Goal: Information Seeking & Learning: Find specific fact

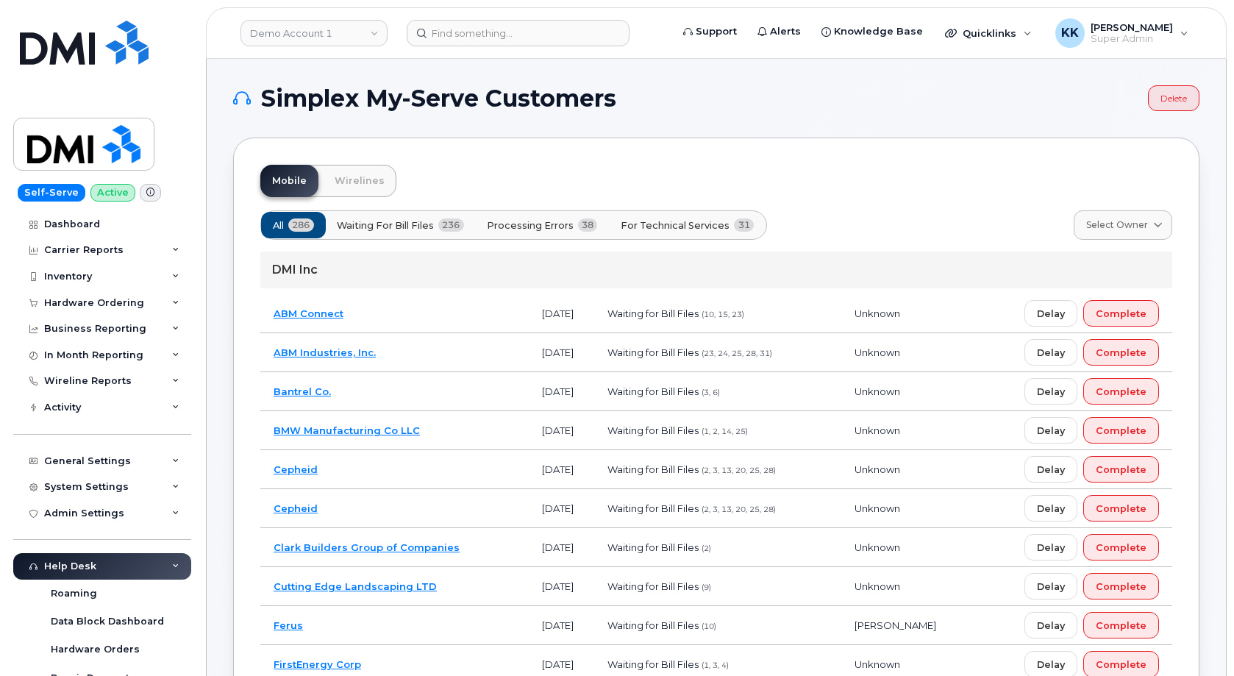
click at [752, 237] on button "For Technical Services 31" at bounding box center [687, 225] width 158 height 26
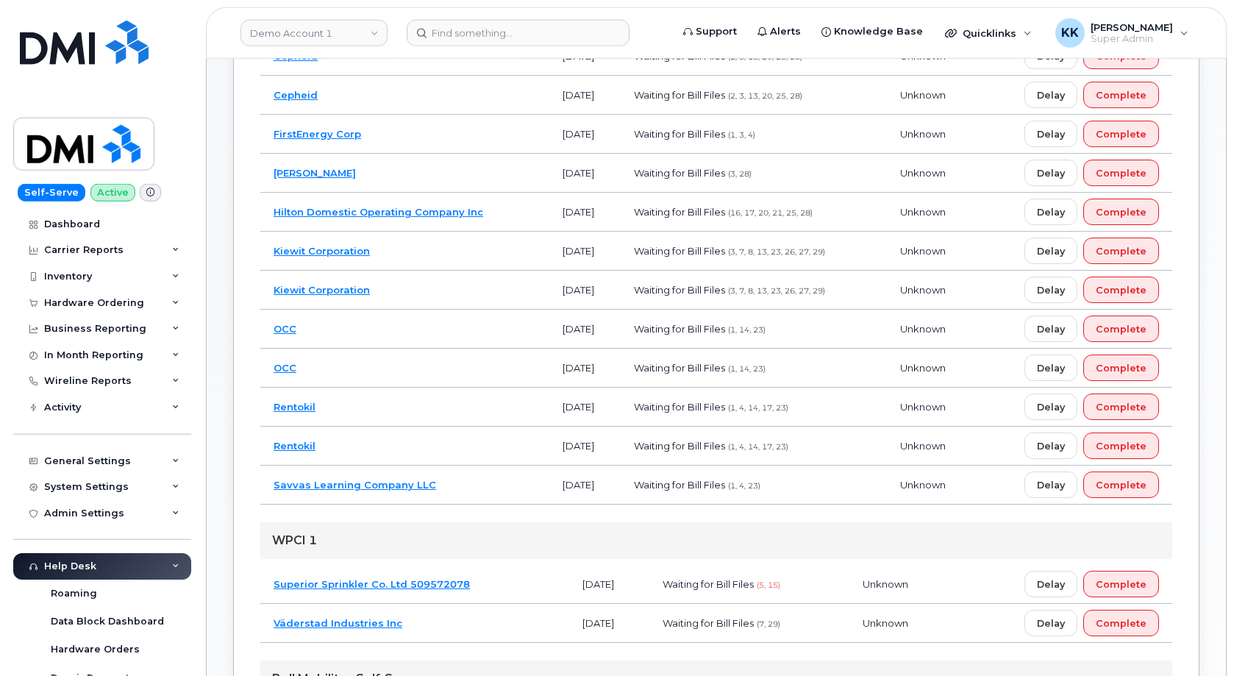
scroll to position [375, 0]
click at [429, 409] on td "Rentokil" at bounding box center [404, 406] width 289 height 39
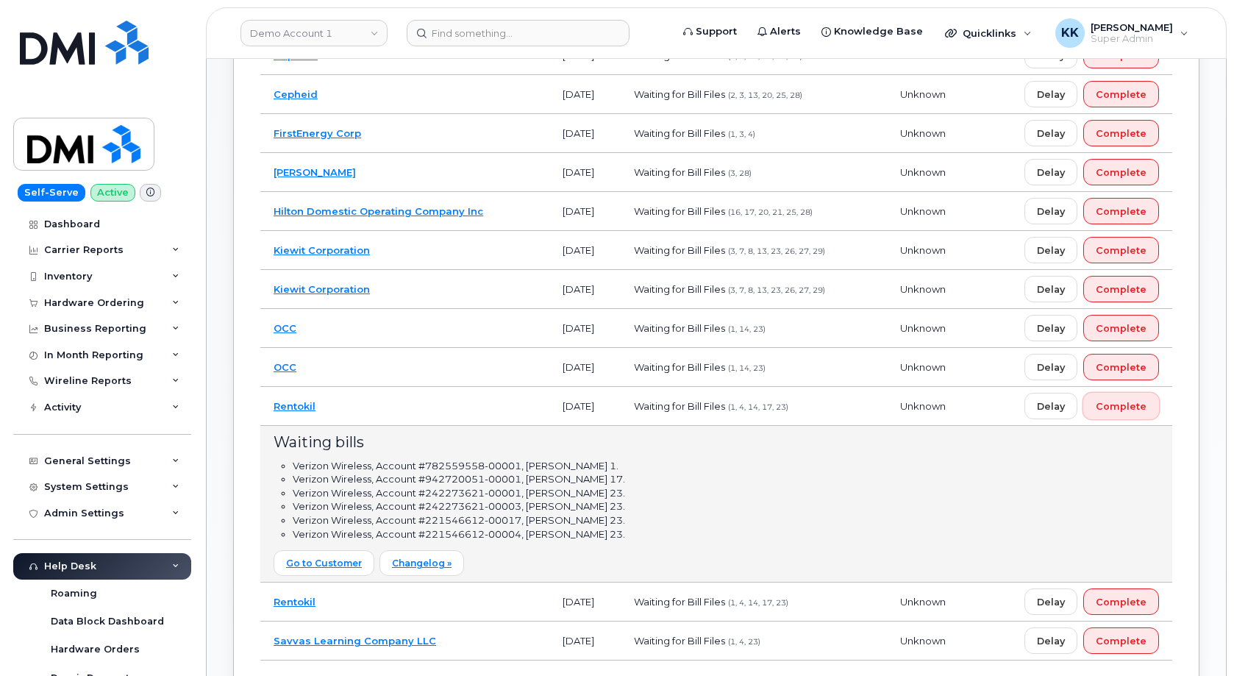
click at [1153, 407] on button "Complete" at bounding box center [1121, 406] width 76 height 26
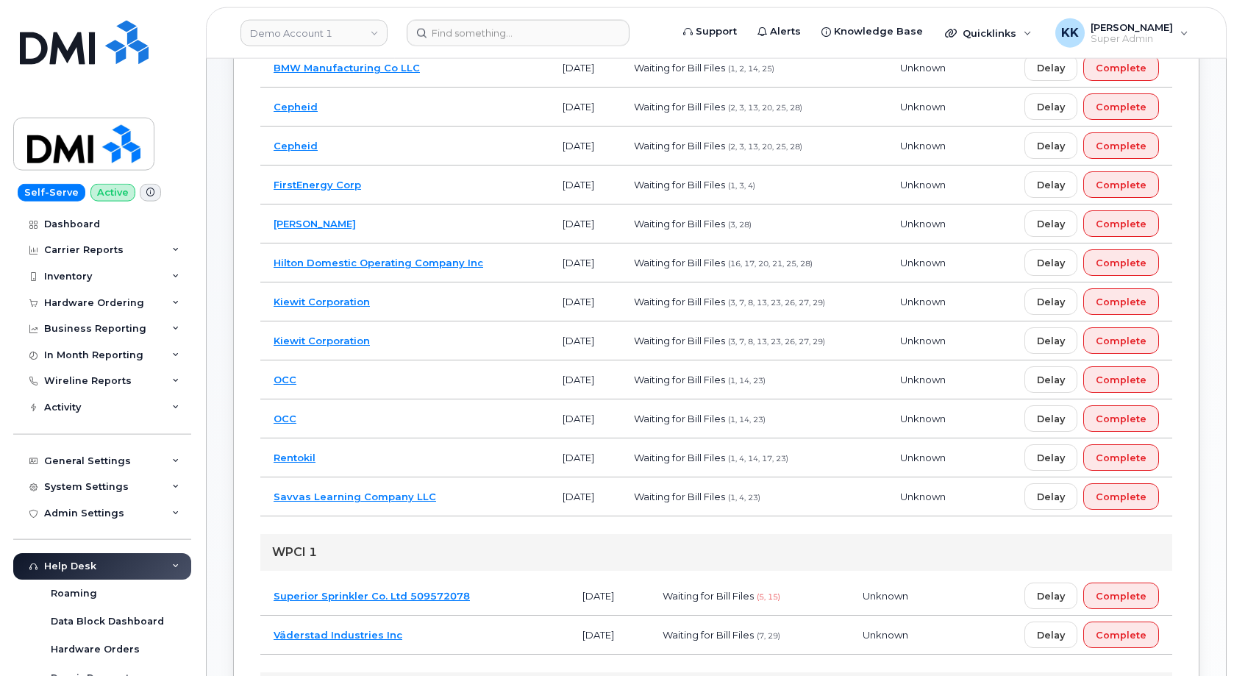
scroll to position [300, 0]
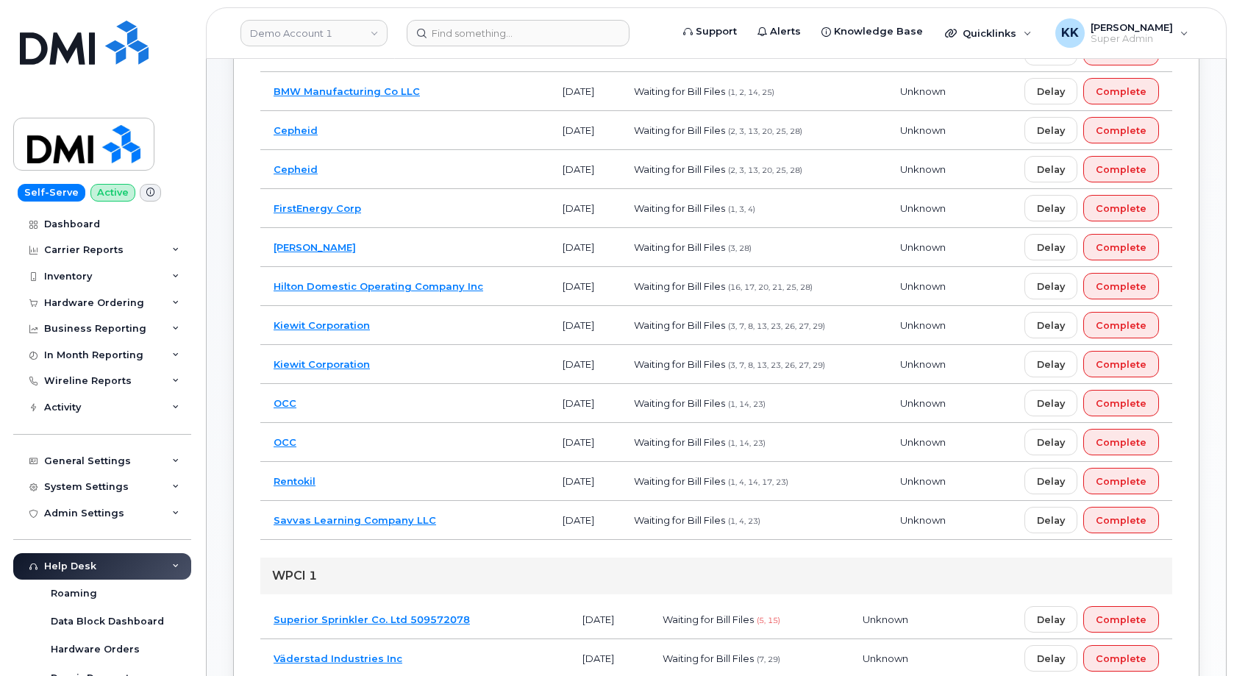
click at [424, 246] on td "Gannett Fleming" at bounding box center [404, 247] width 289 height 39
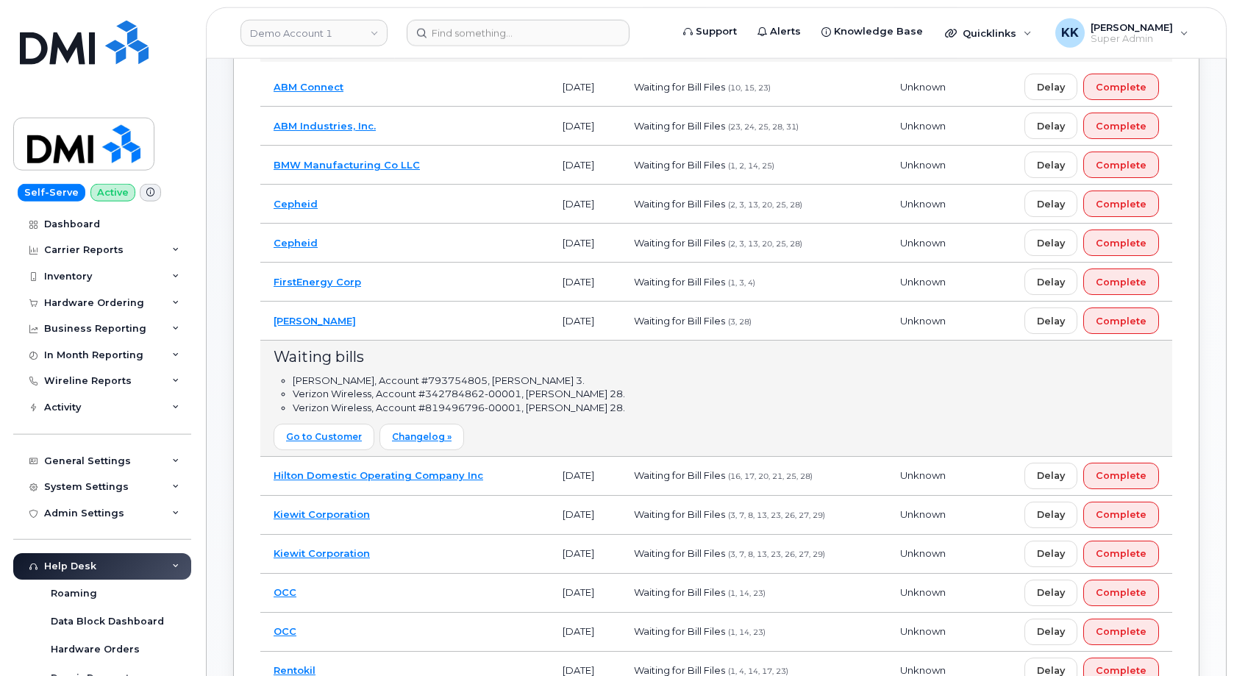
scroll to position [225, 0]
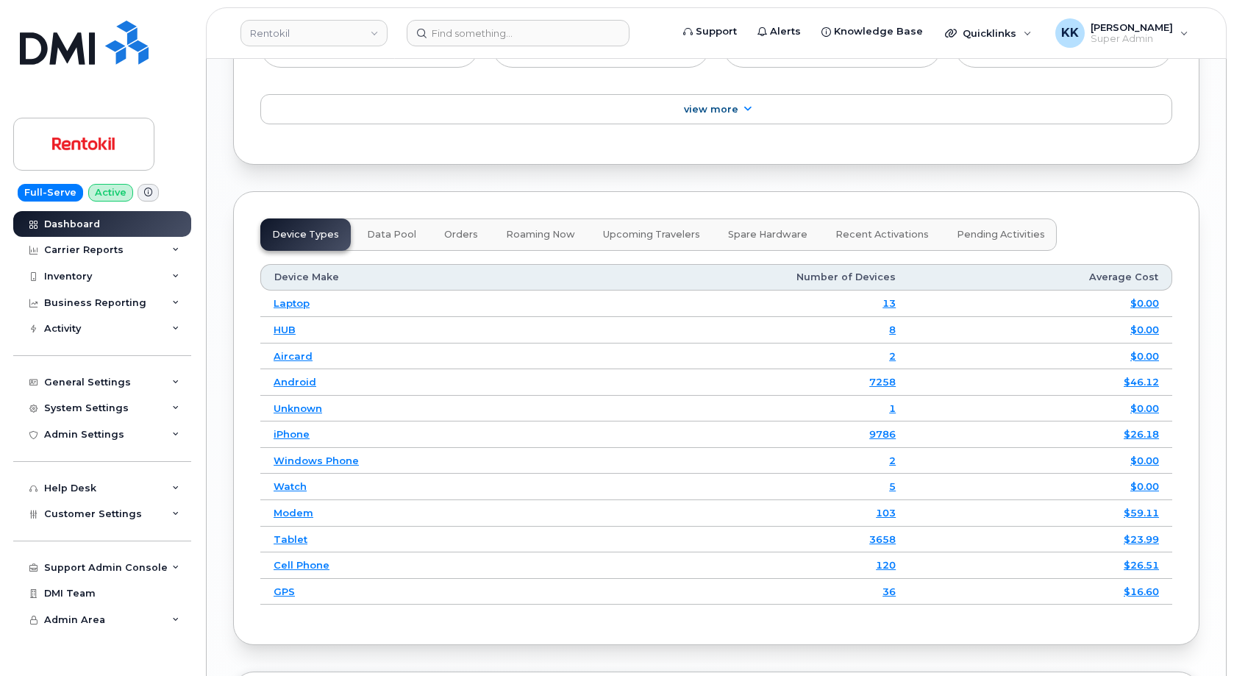
scroll to position [2301, 0]
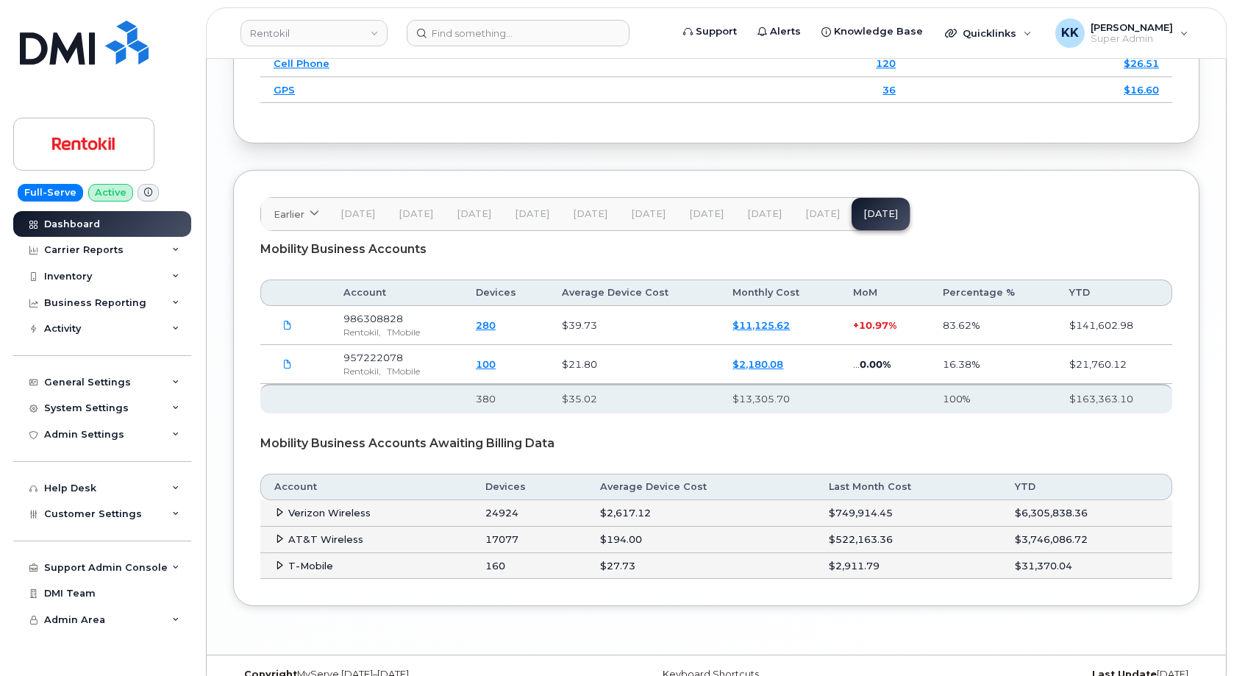
click at [813, 208] on span "Sep 25" at bounding box center [822, 214] width 35 height 12
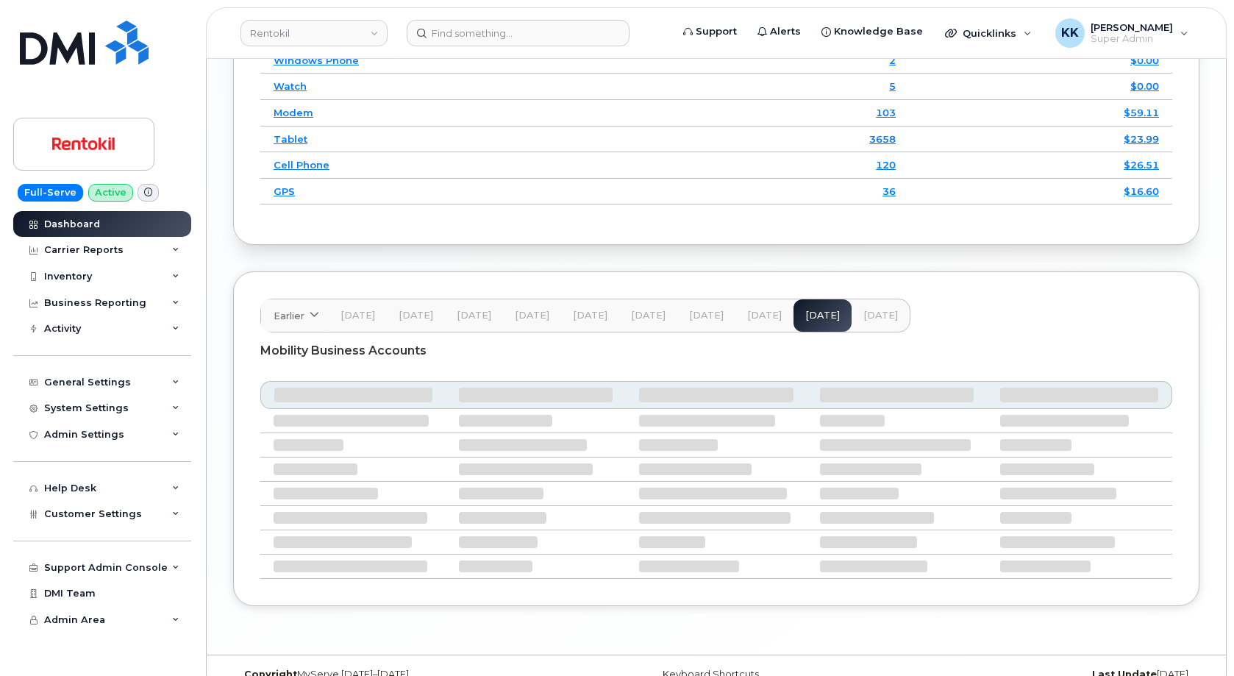
scroll to position [2137, 0]
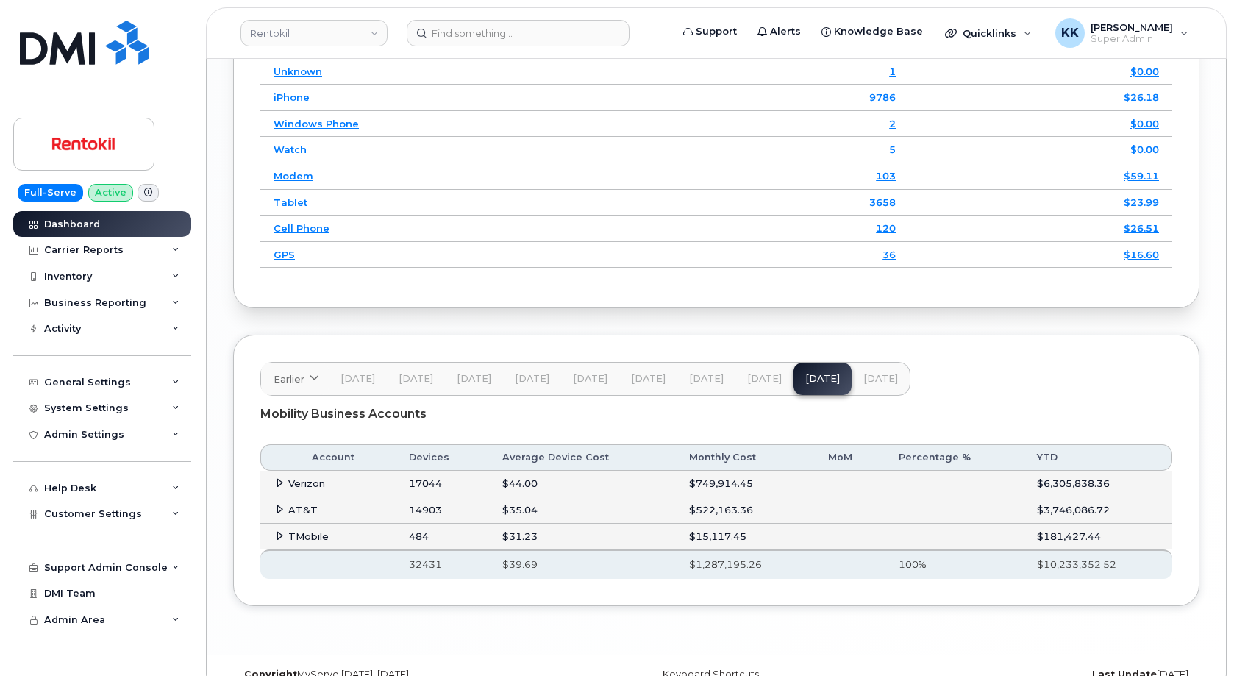
click at [279, 478] on icon at bounding box center [280, 483] width 10 height 10
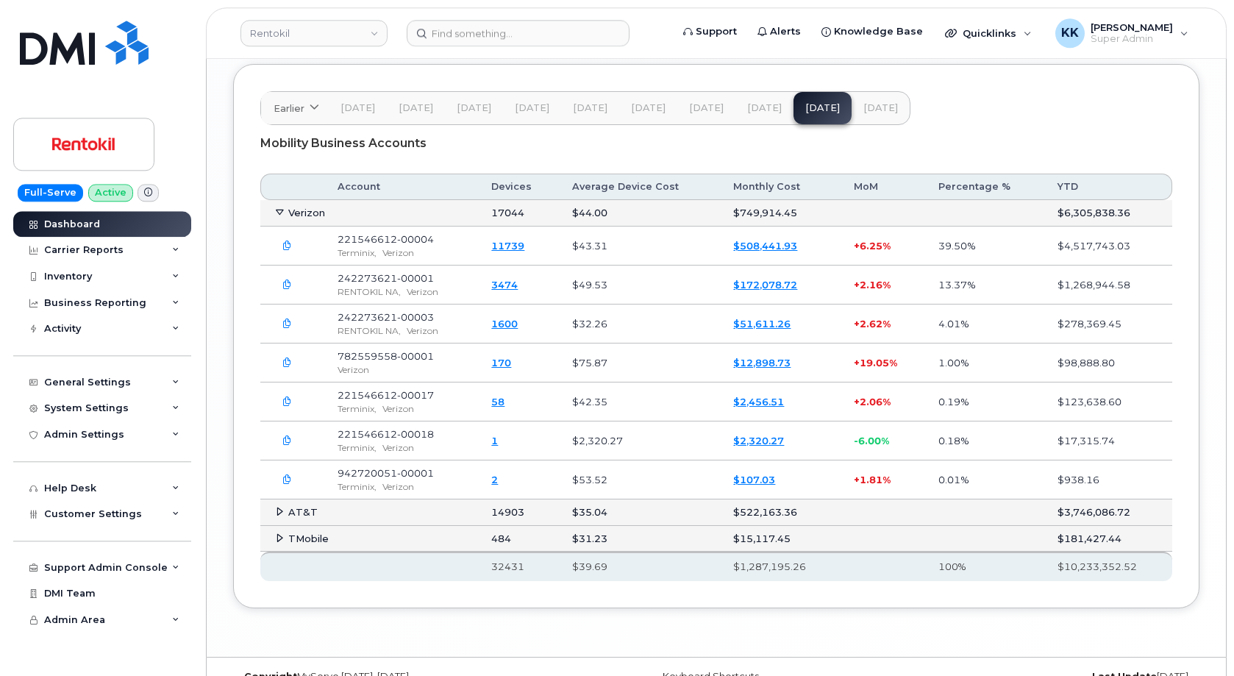
scroll to position [2410, 0]
click at [94, 516] on span "Customer Settings" at bounding box center [93, 513] width 98 height 11
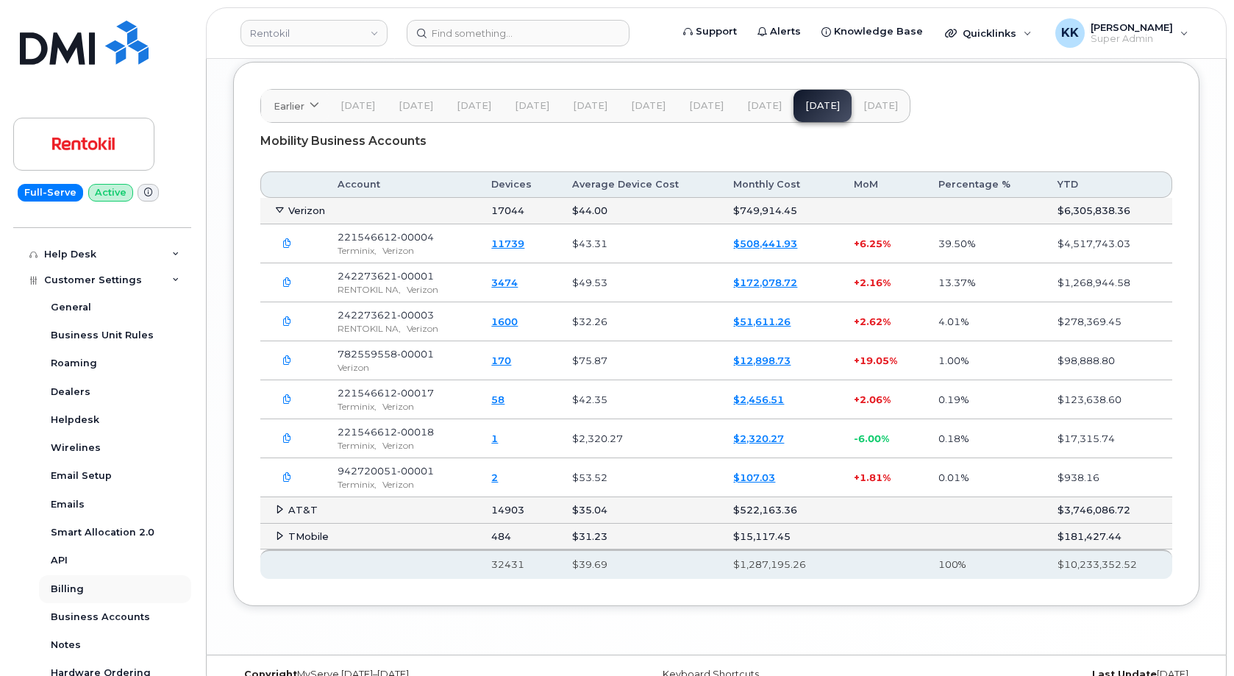
scroll to position [282, 0]
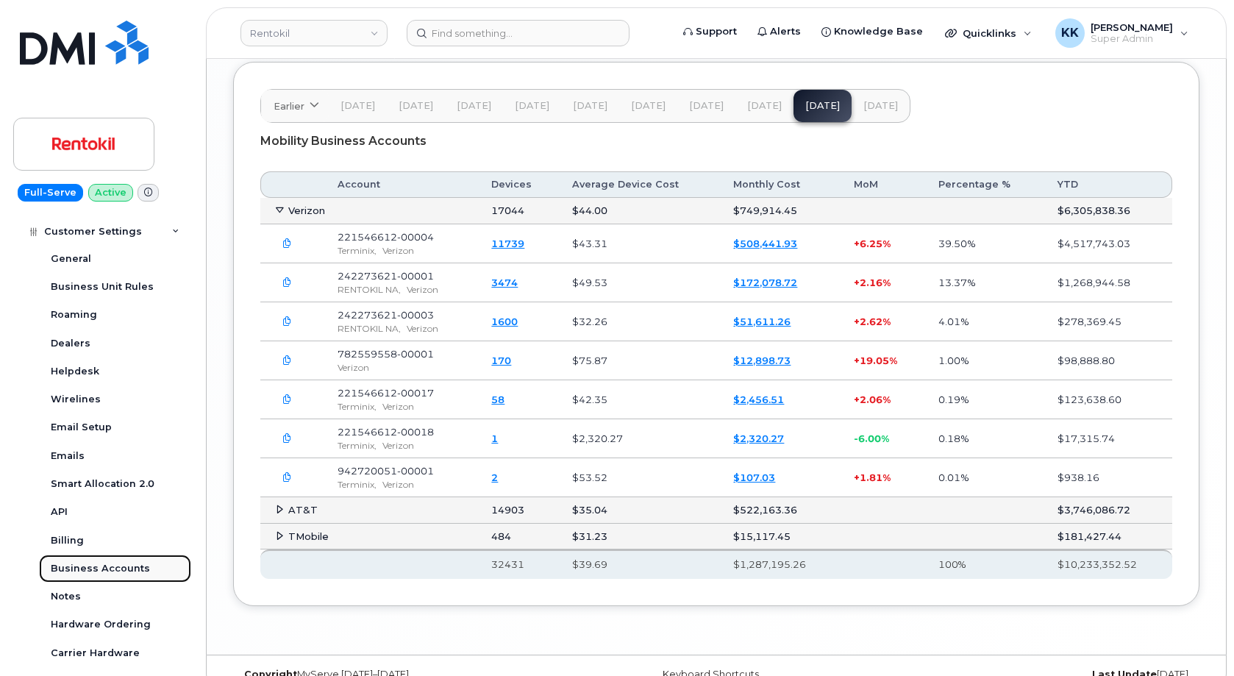
click at [104, 566] on div "Business Accounts" at bounding box center [100, 568] width 99 height 13
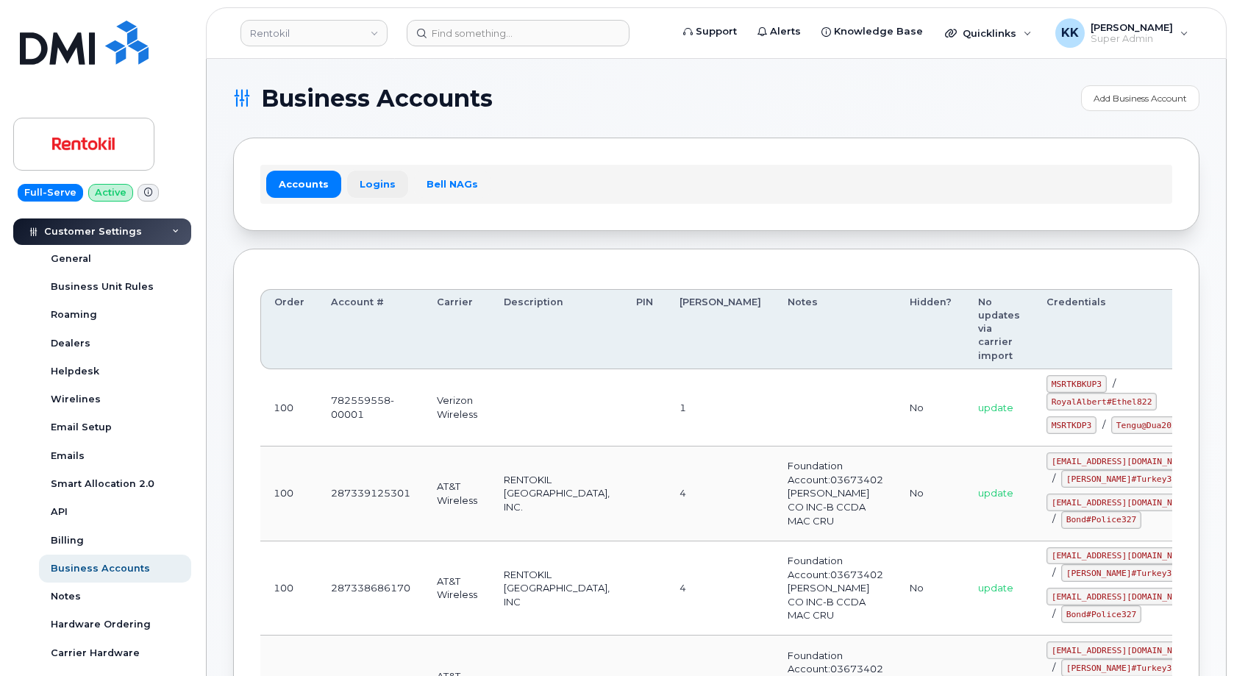
click at [374, 188] on link "Logins" at bounding box center [377, 184] width 61 height 26
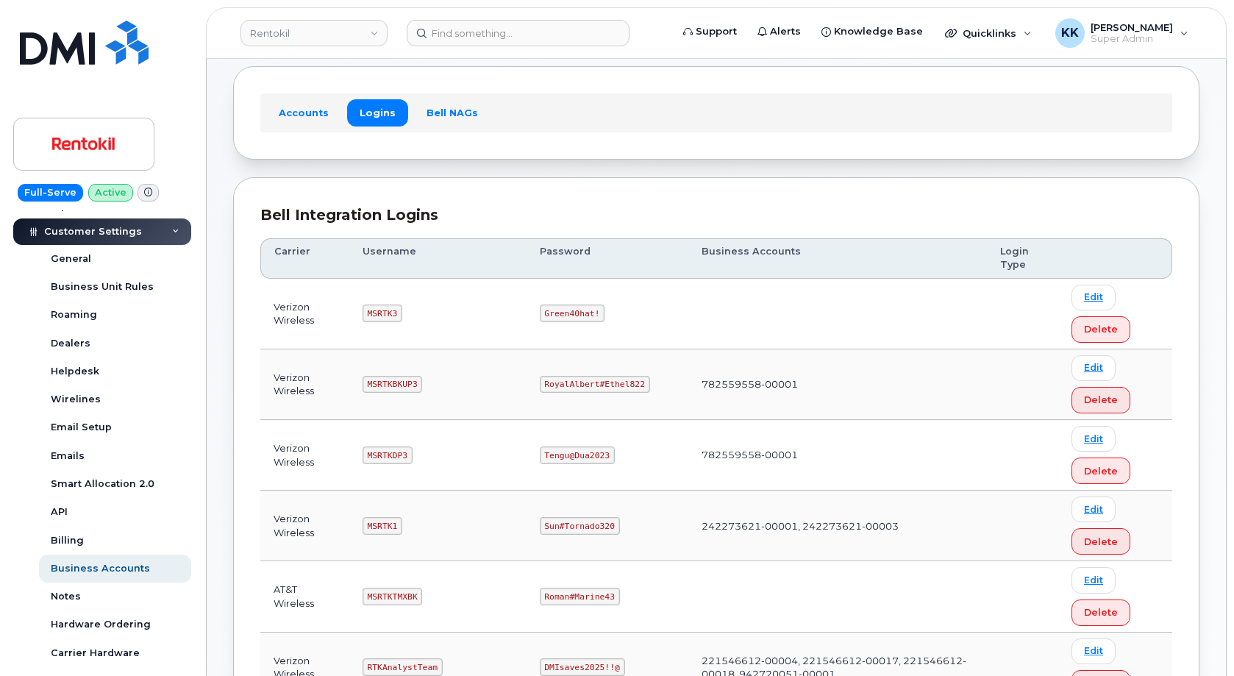
scroll to position [75, 0]
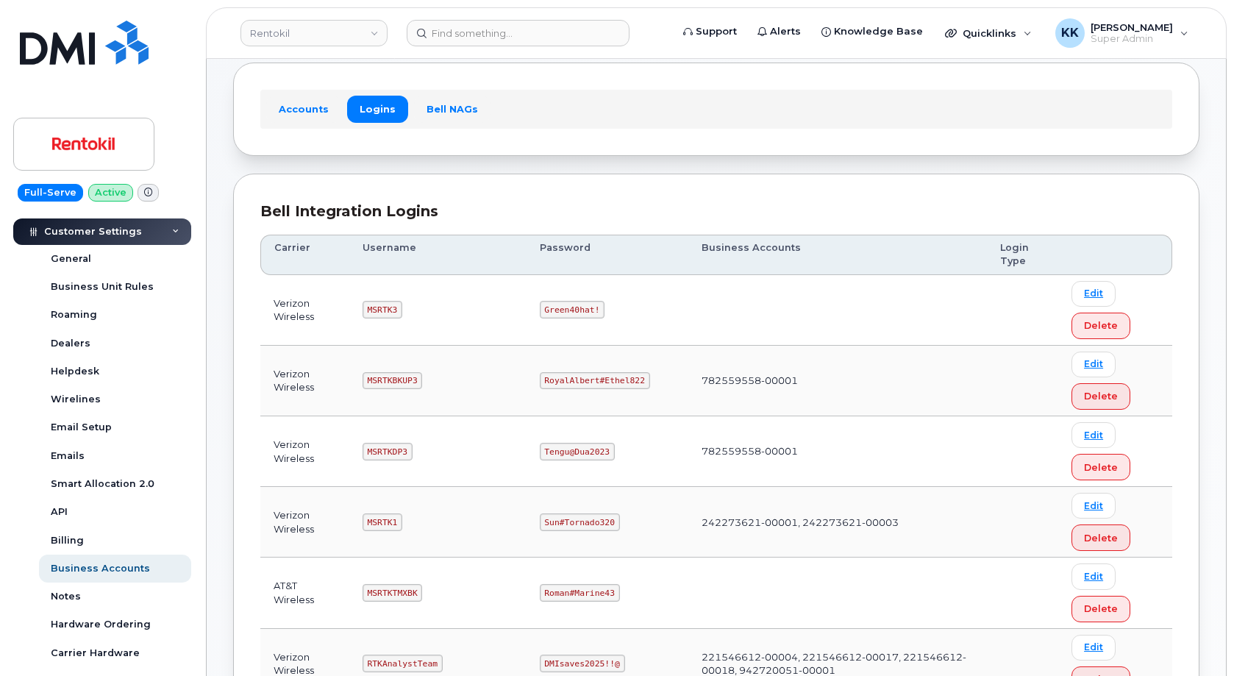
click at [388, 381] on code "MSRTKBKUP3" at bounding box center [393, 381] width 60 height 18
click at [385, 454] on code "MSRTKDP3" at bounding box center [388, 452] width 50 height 18
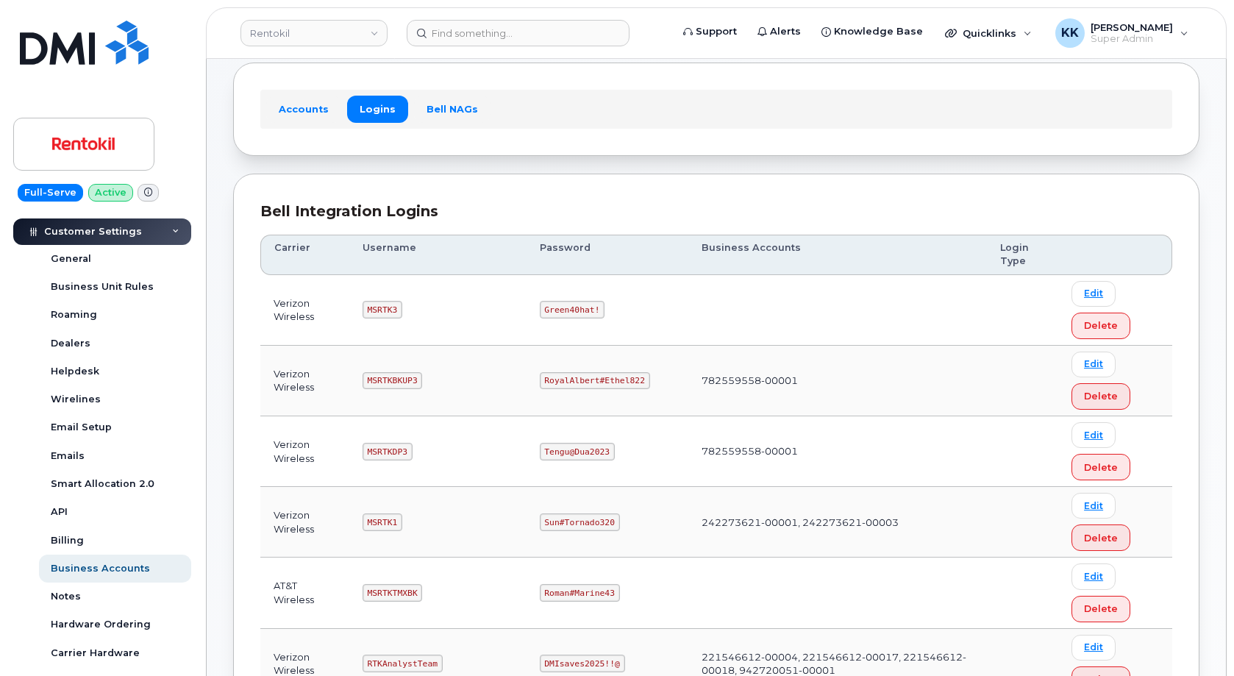
click at [385, 454] on code "MSRTKDP3" at bounding box center [388, 452] width 50 height 18
click at [583, 456] on code "Tengu@Dua2023" at bounding box center [577, 452] width 75 height 18
click at [392, 380] on code "MSRTKBKUP3" at bounding box center [393, 381] width 60 height 18
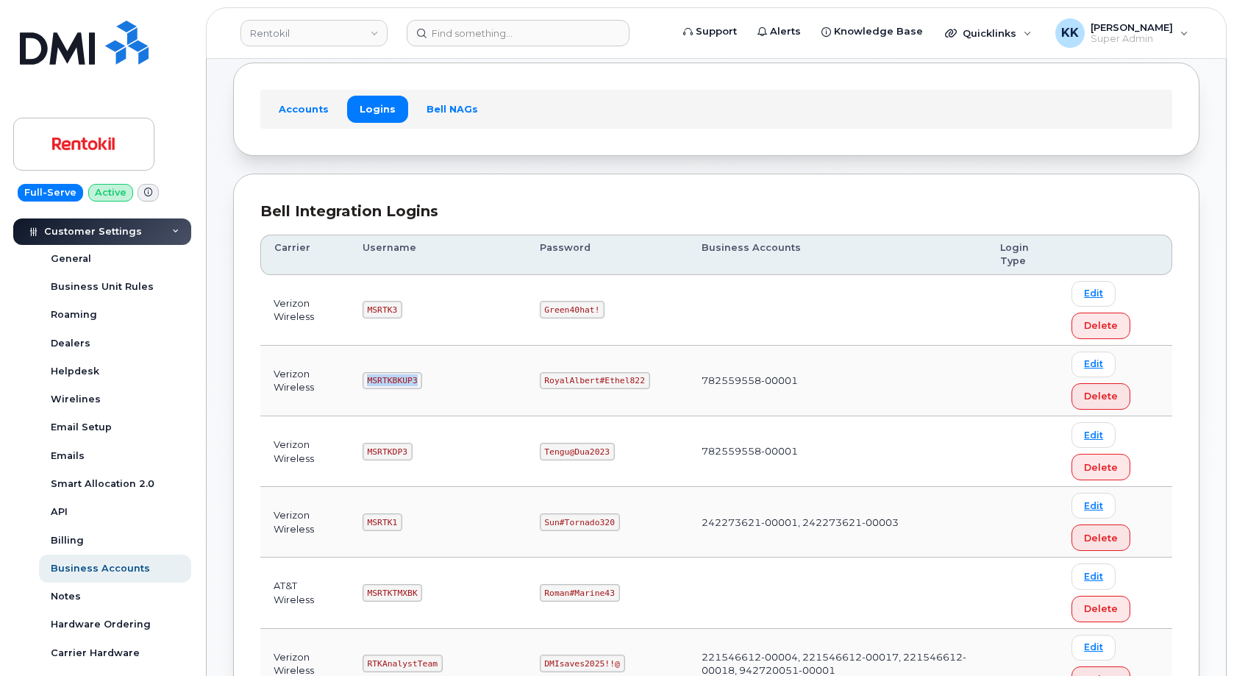
click at [392, 380] on code "MSRTKBKUP3" at bounding box center [393, 381] width 60 height 18
click at [579, 378] on code "RoyalAlbert#Ethel822" at bounding box center [595, 381] width 110 height 18
click at [579, 375] on code "RoyalAlbert#Ethel822" at bounding box center [595, 381] width 110 height 18
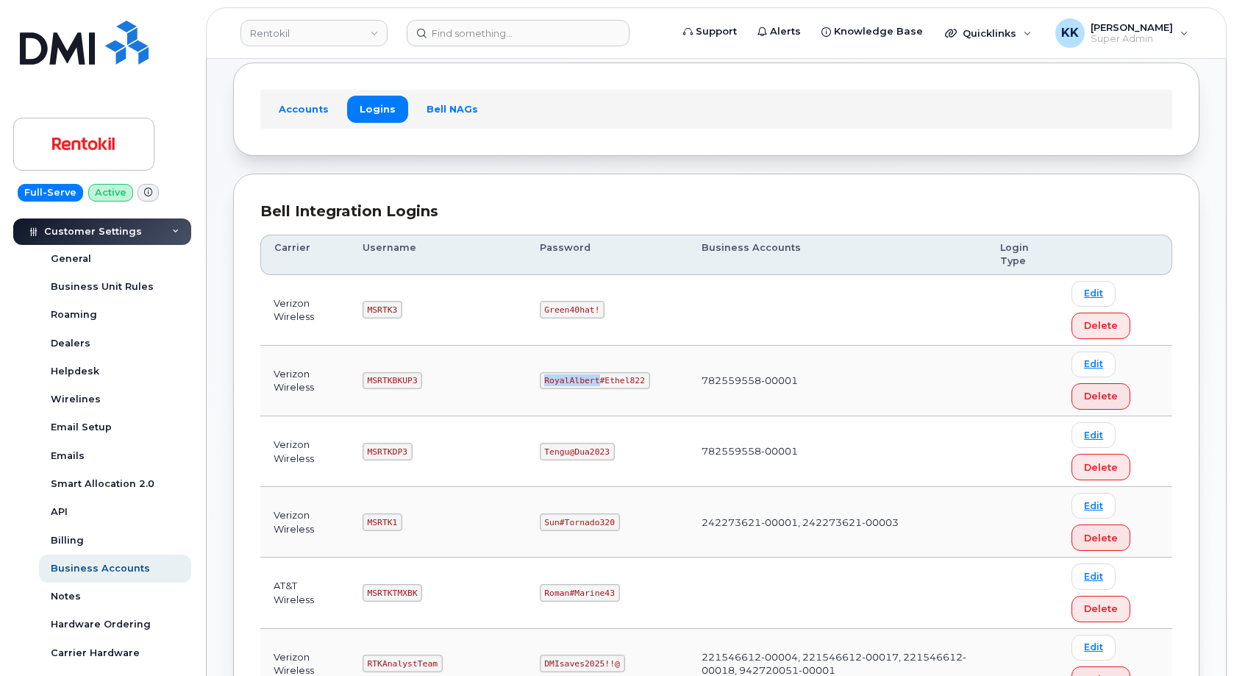
click at [588, 376] on code "RoyalAlbert#Ethel822" at bounding box center [595, 381] width 110 height 18
click at [375, 313] on code "MSRTK3" at bounding box center [383, 310] width 40 height 18
click at [375, 312] on code "MSRTK3" at bounding box center [383, 310] width 40 height 18
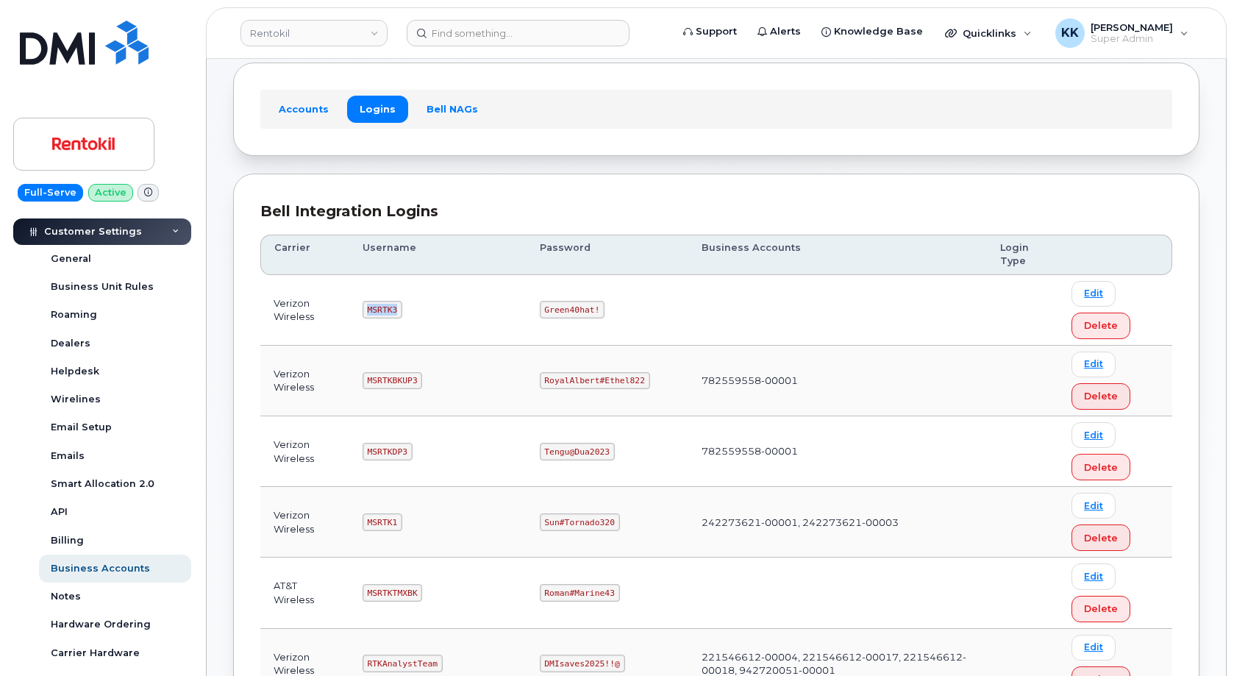
copy code "MSRTK3"
click at [569, 309] on code "Green40hat!" at bounding box center [572, 310] width 65 height 18
click at [569, 308] on code "Green40hat!" at bounding box center [572, 310] width 65 height 18
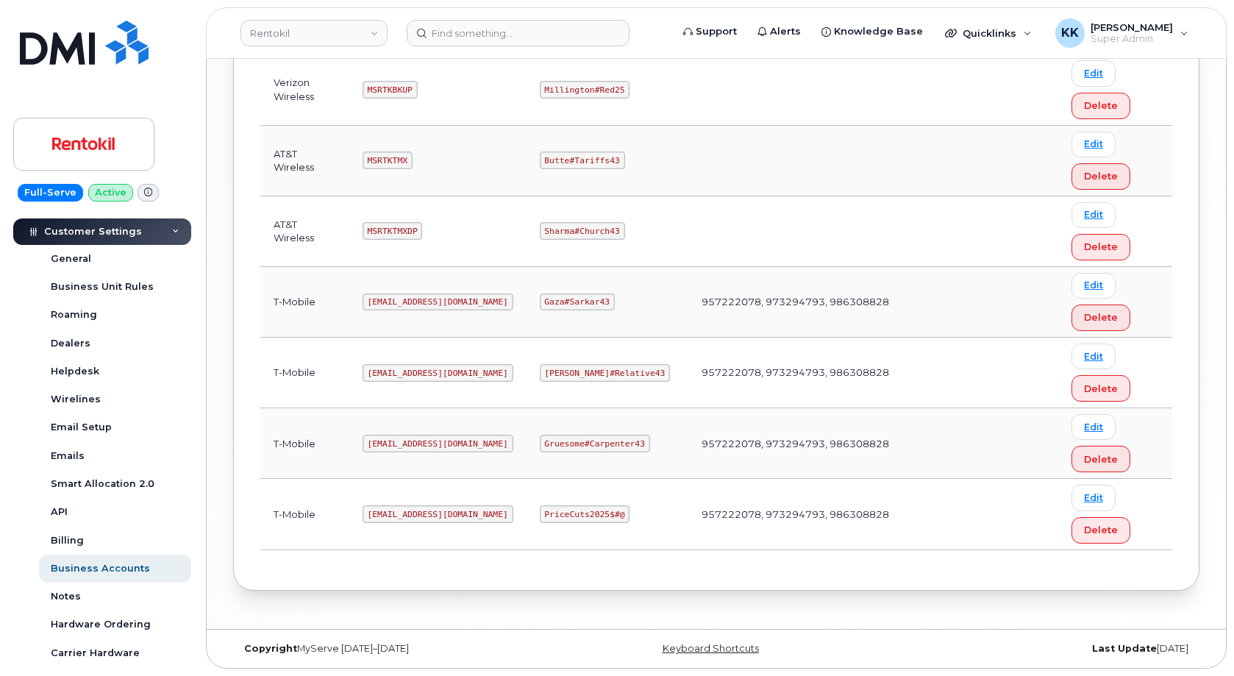
scroll to position [910, 0]
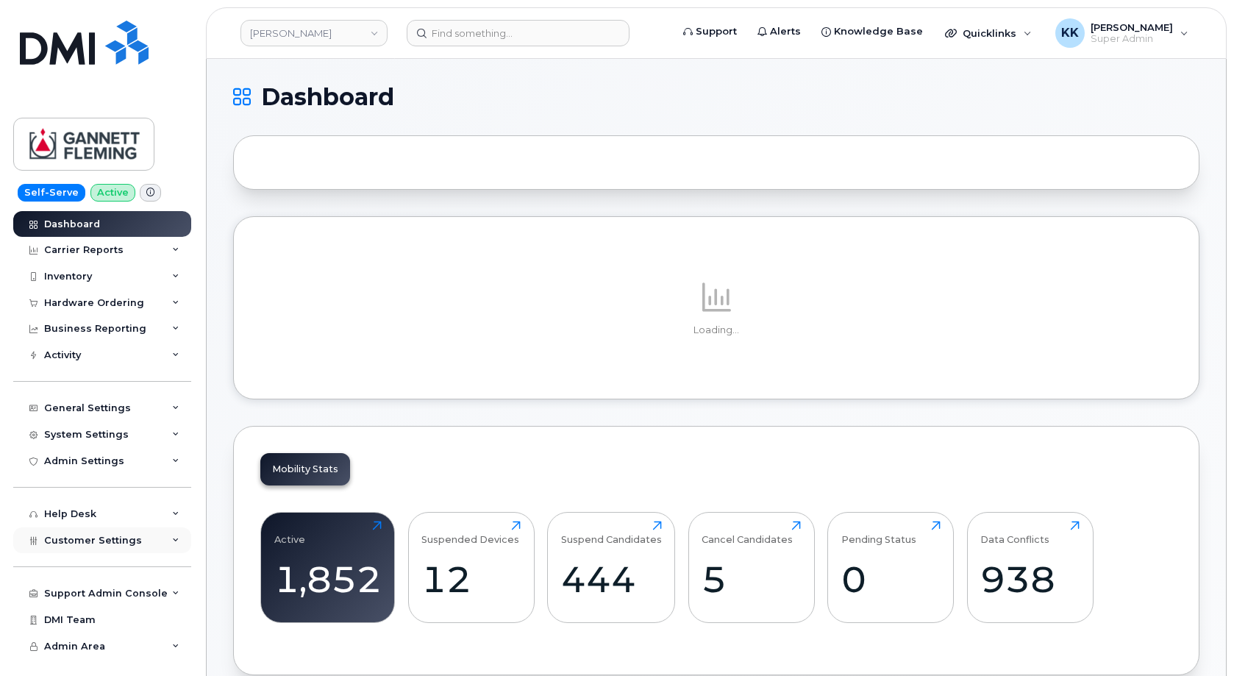
click at [104, 531] on div "Customer Settings" at bounding box center [102, 540] width 178 height 26
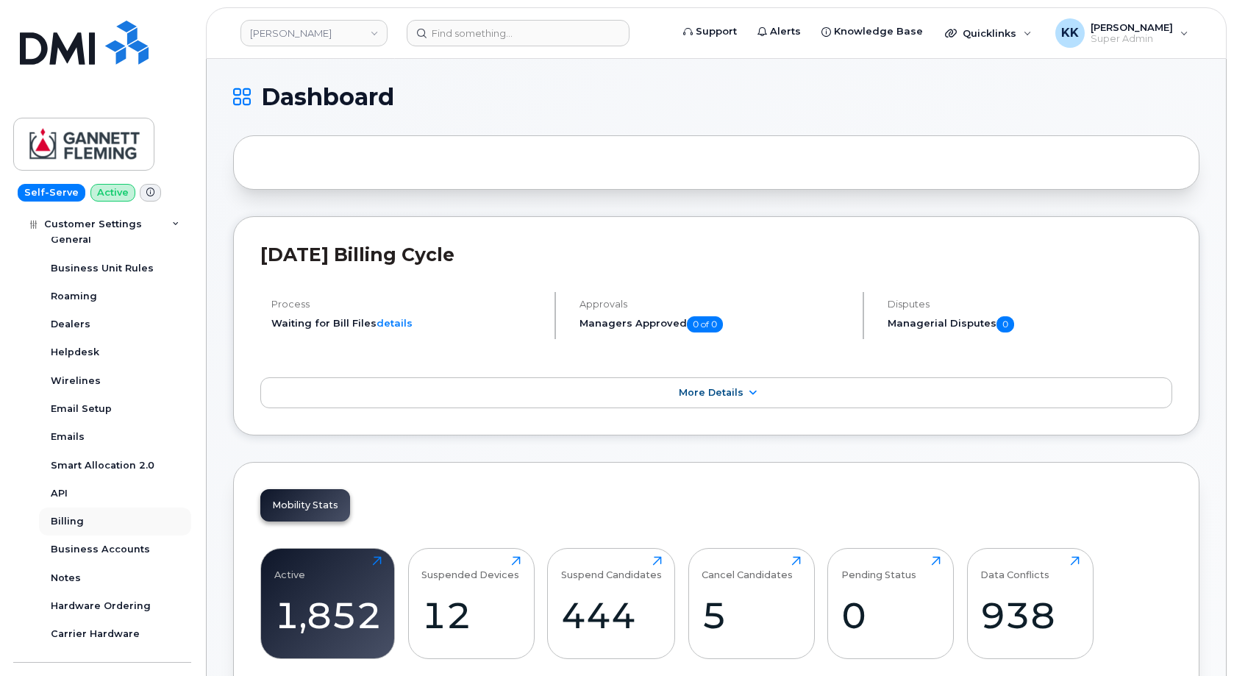
scroll to position [353, 0]
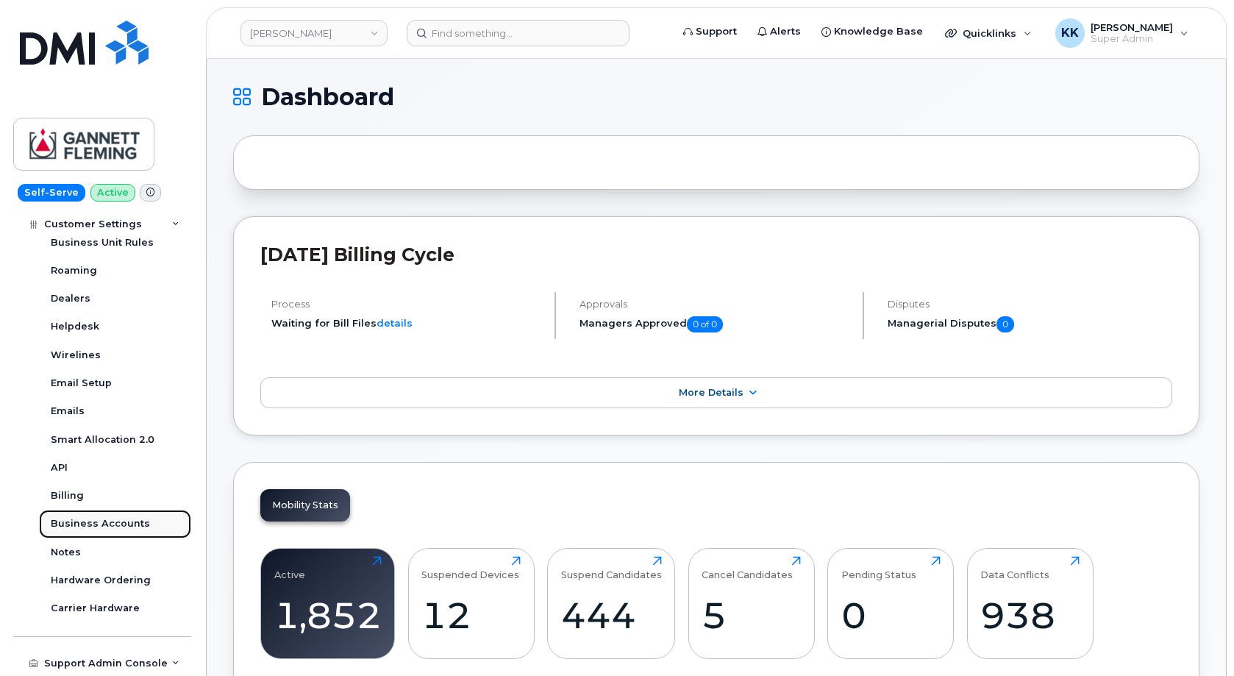
click at [95, 529] on div "Business Accounts" at bounding box center [100, 523] width 99 height 13
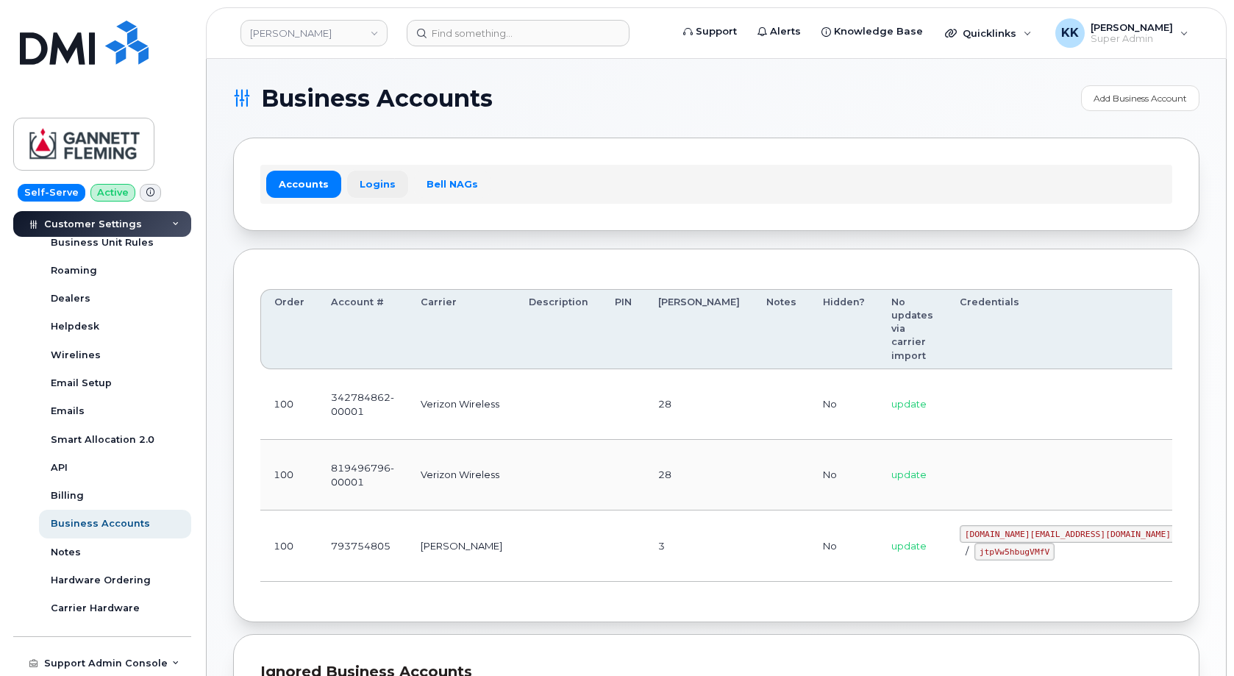
click at [356, 172] on link "Logins" at bounding box center [377, 184] width 61 height 26
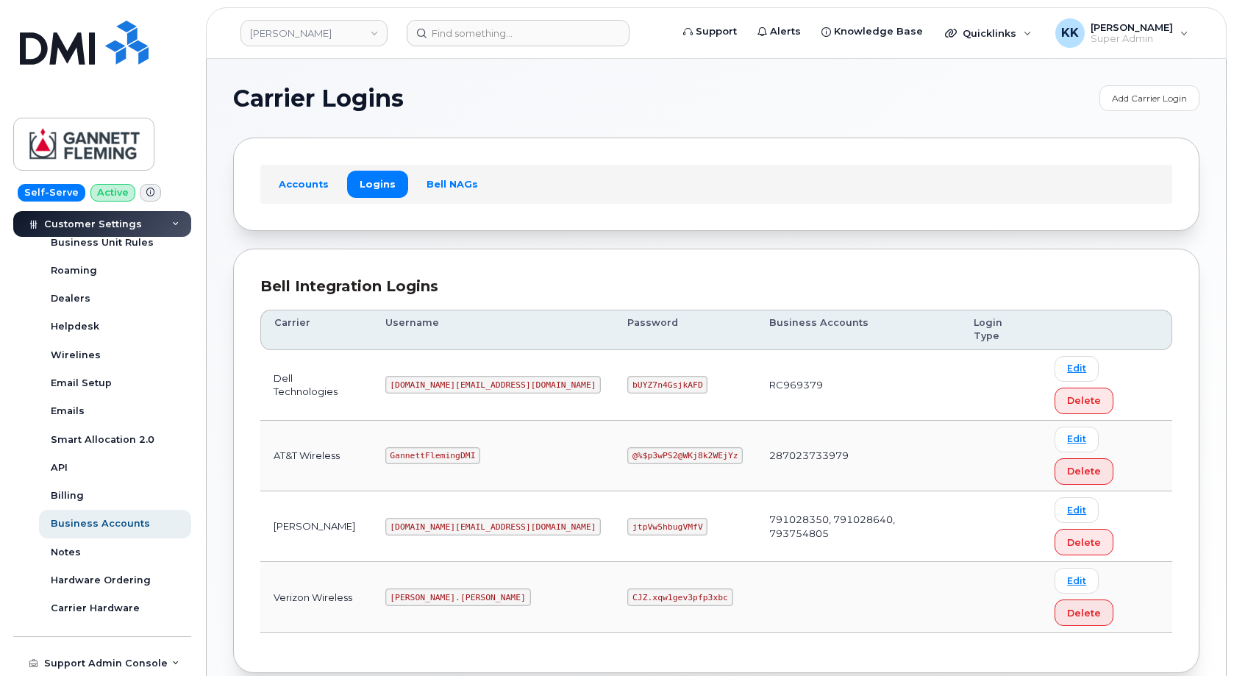
click at [442, 518] on code "mms.consulting@dminc.com" at bounding box center [493, 527] width 216 height 18
click at [627, 518] on code "jtpVw5hbugVMfV" at bounding box center [667, 527] width 80 height 18
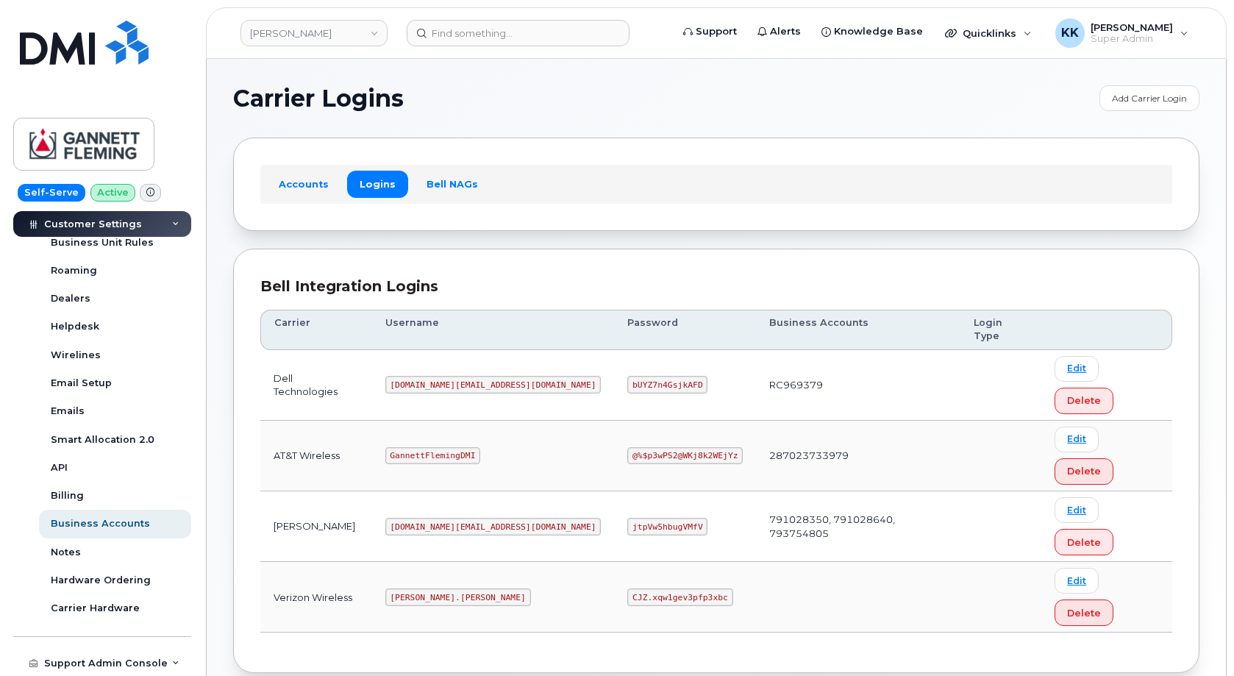
click at [627, 518] on code "jtpVw5hbugVMfV" at bounding box center [667, 527] width 80 height 18
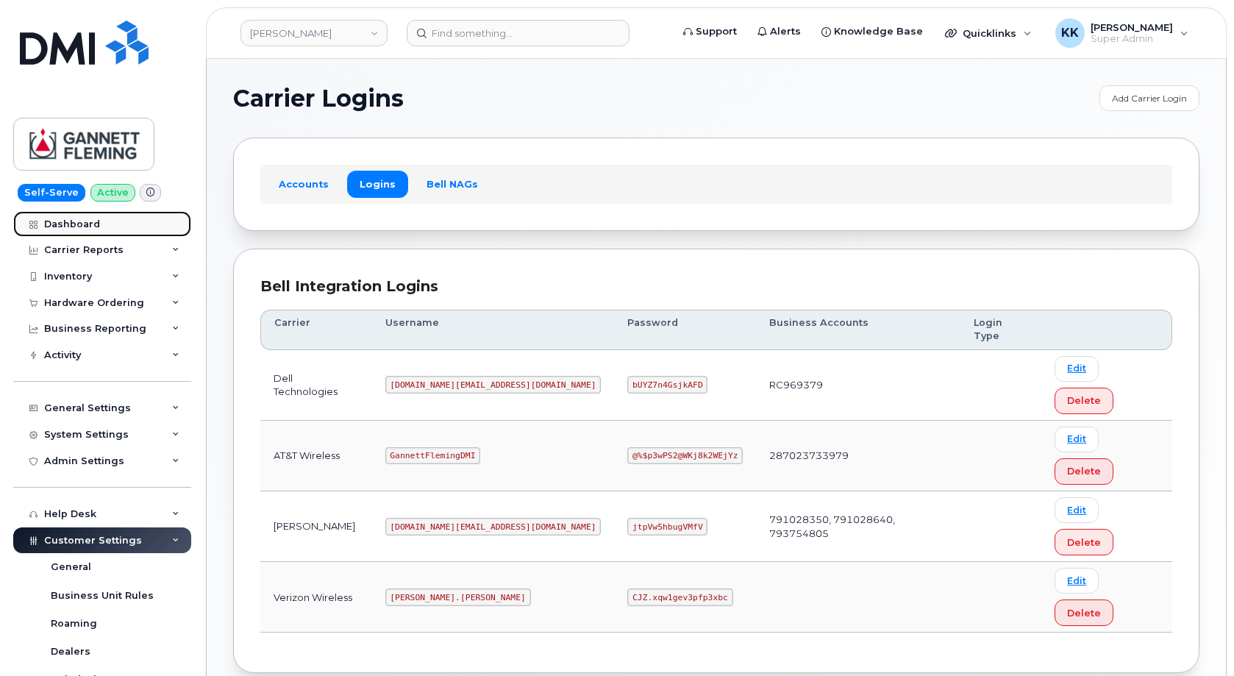
click at [98, 231] on link "Dashboard" at bounding box center [102, 224] width 178 height 26
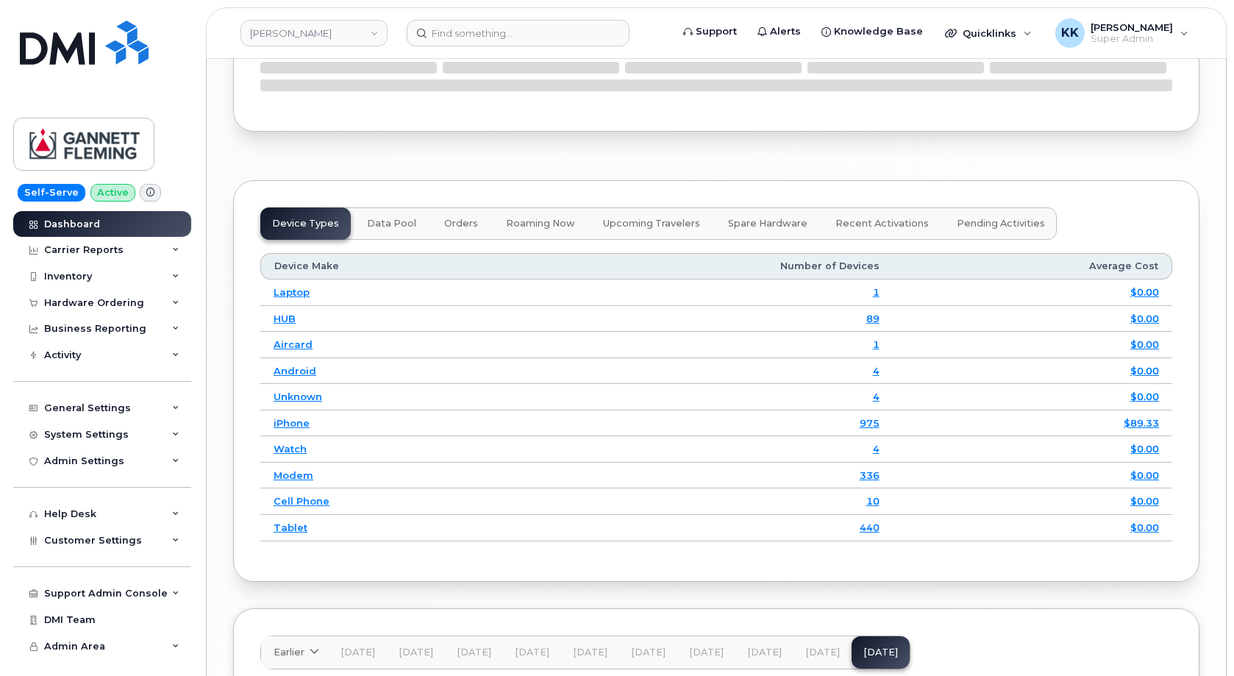
scroll to position [2167, 0]
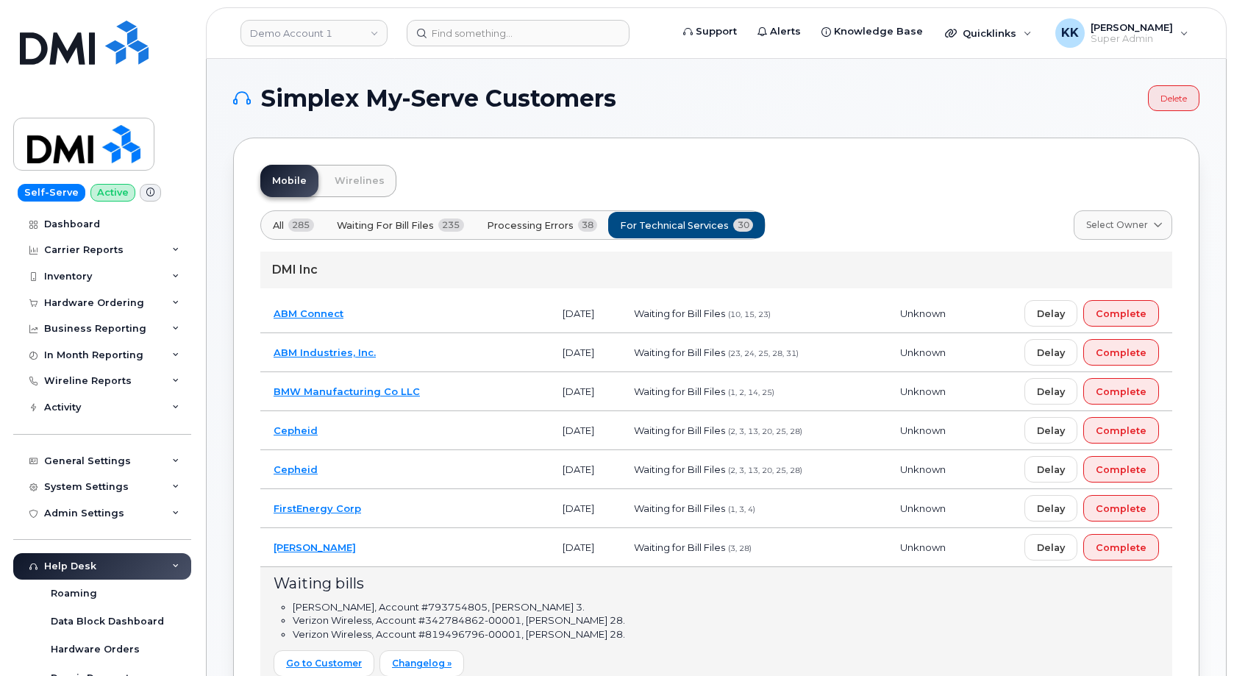
scroll to position [225, 0]
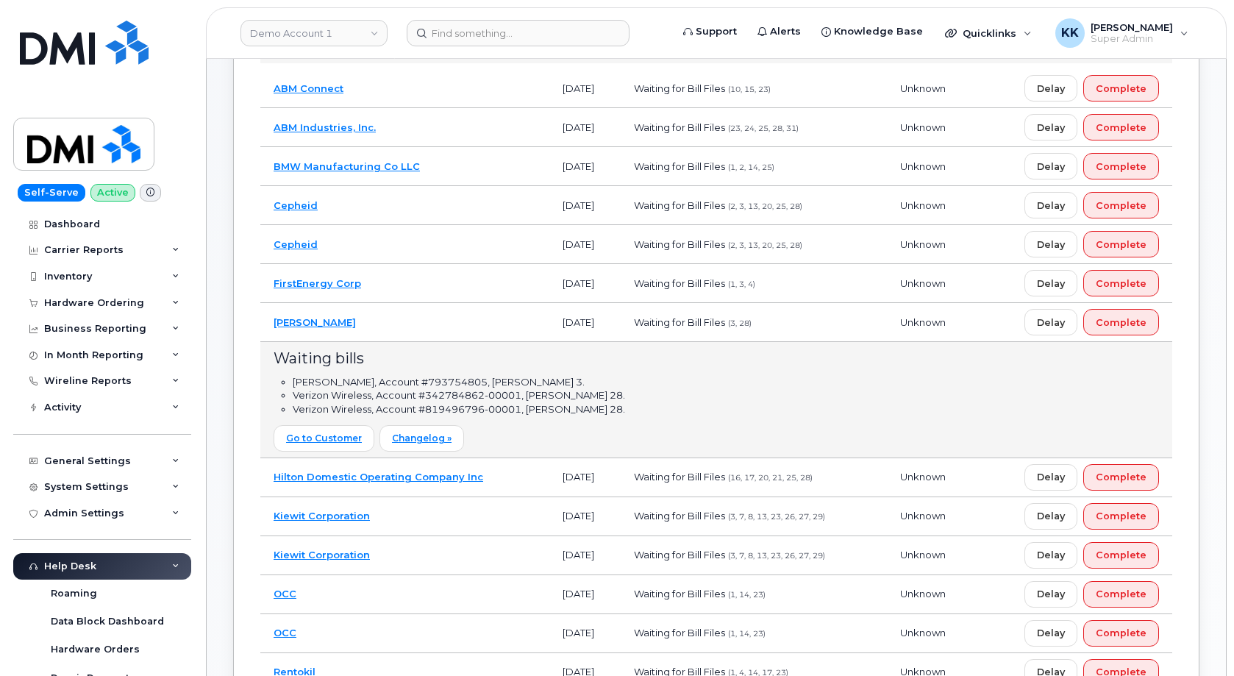
click at [390, 324] on td "[PERSON_NAME]" at bounding box center [404, 322] width 289 height 39
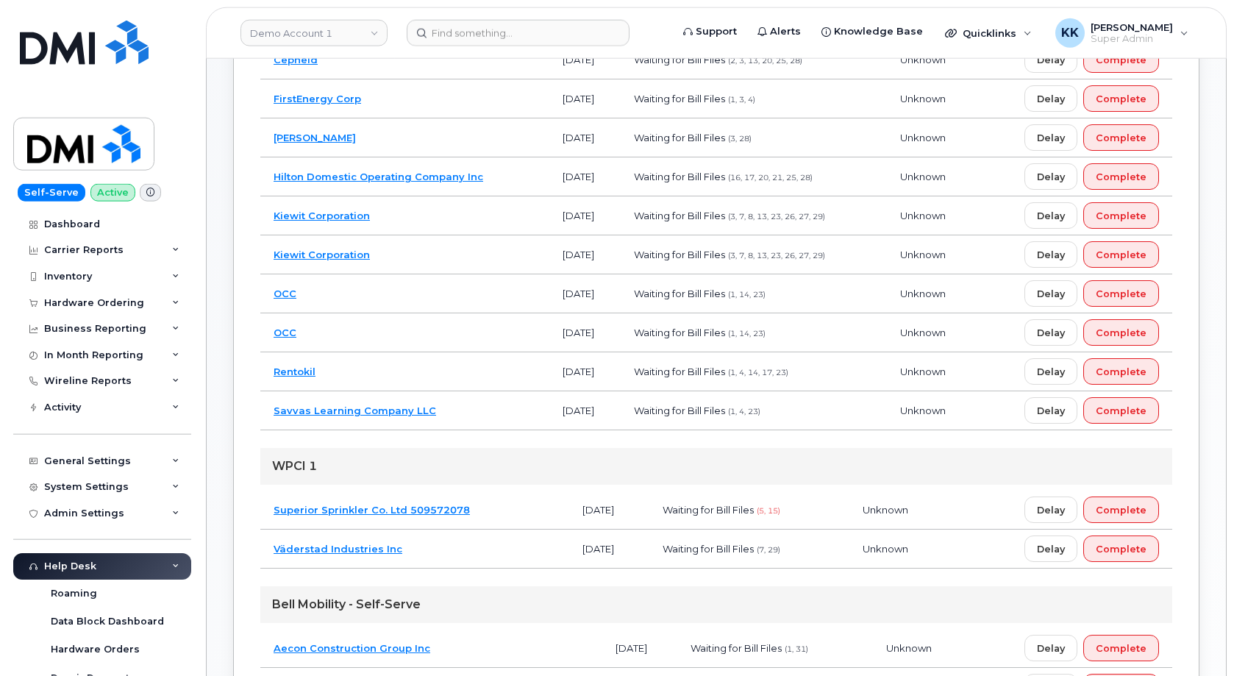
scroll to position [600, 0]
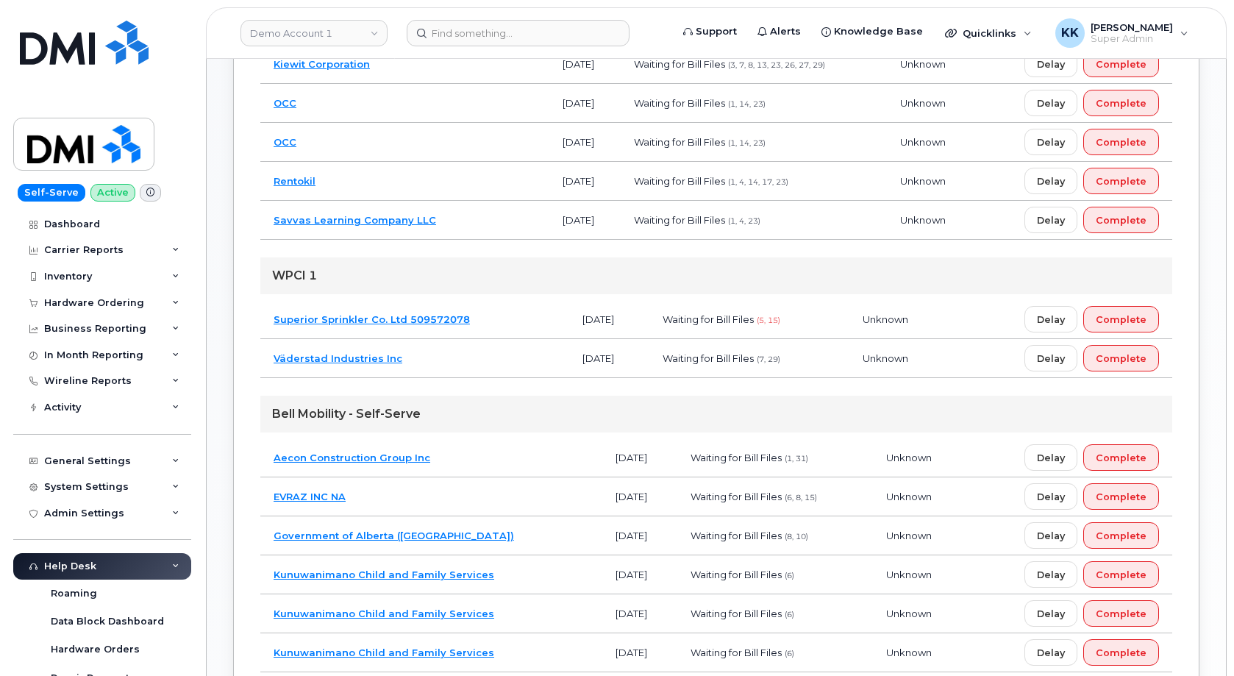
click at [399, 490] on td "EVRAZ INC NA" at bounding box center [431, 496] width 342 height 39
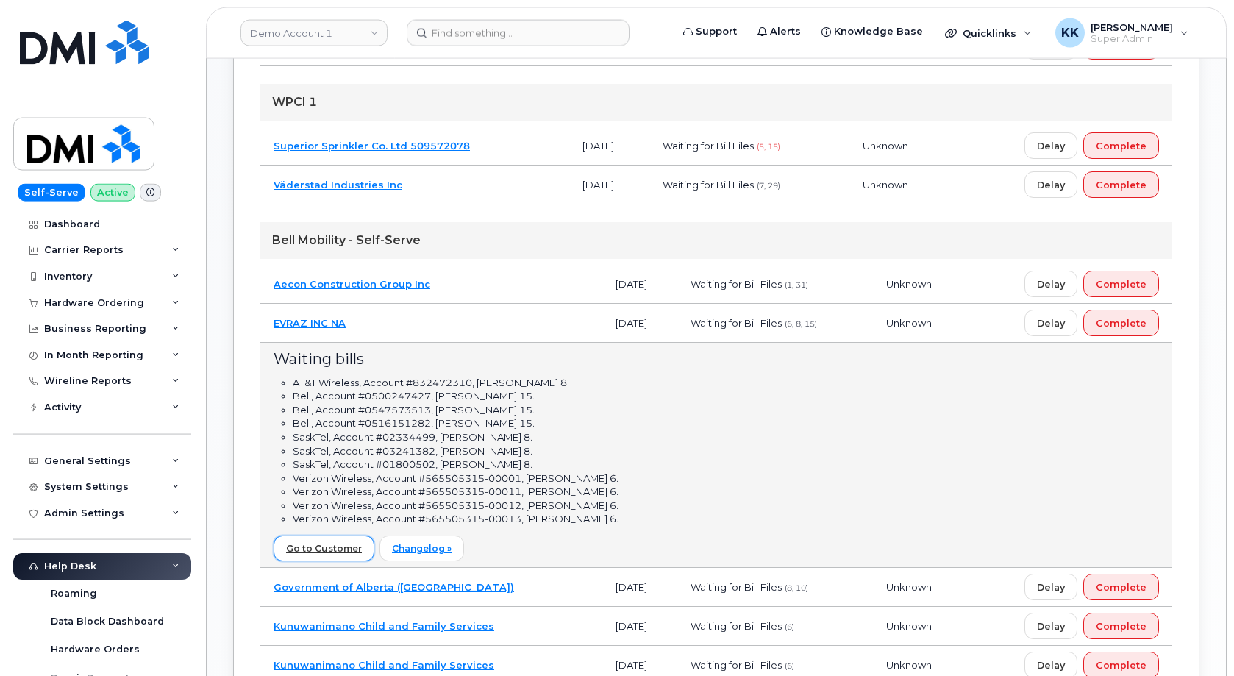
scroll to position [750, 0]
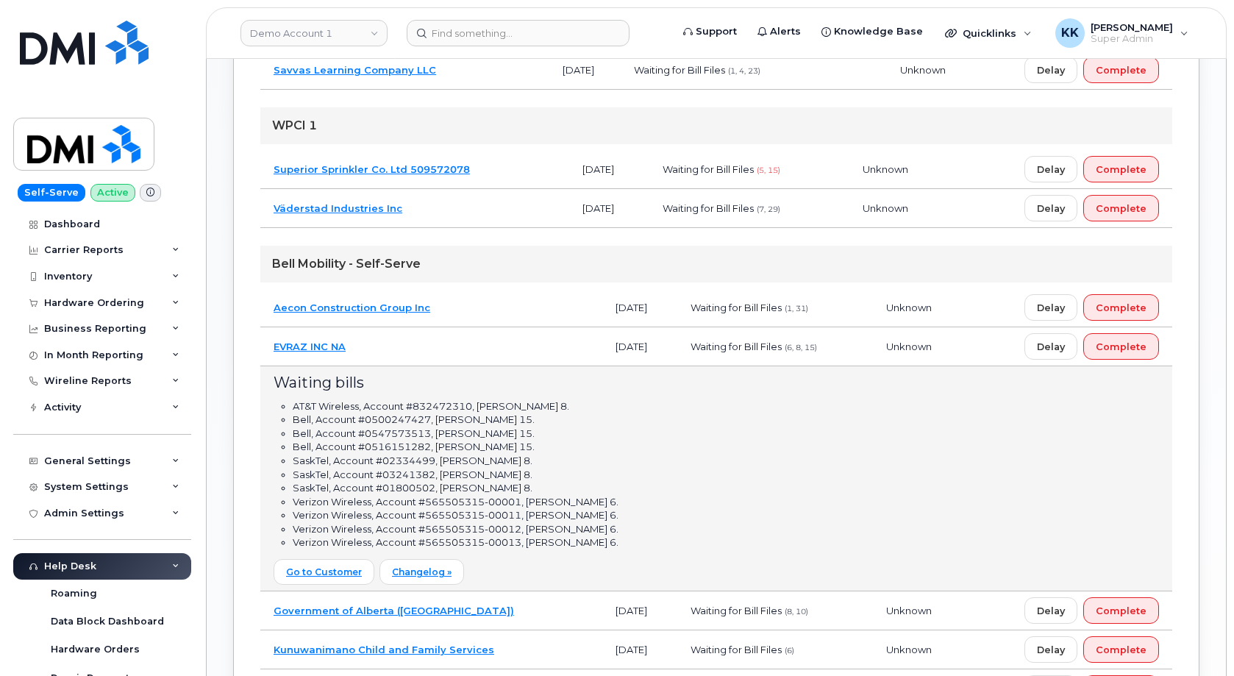
click at [431, 346] on td "EVRAZ INC NA" at bounding box center [431, 346] width 342 height 39
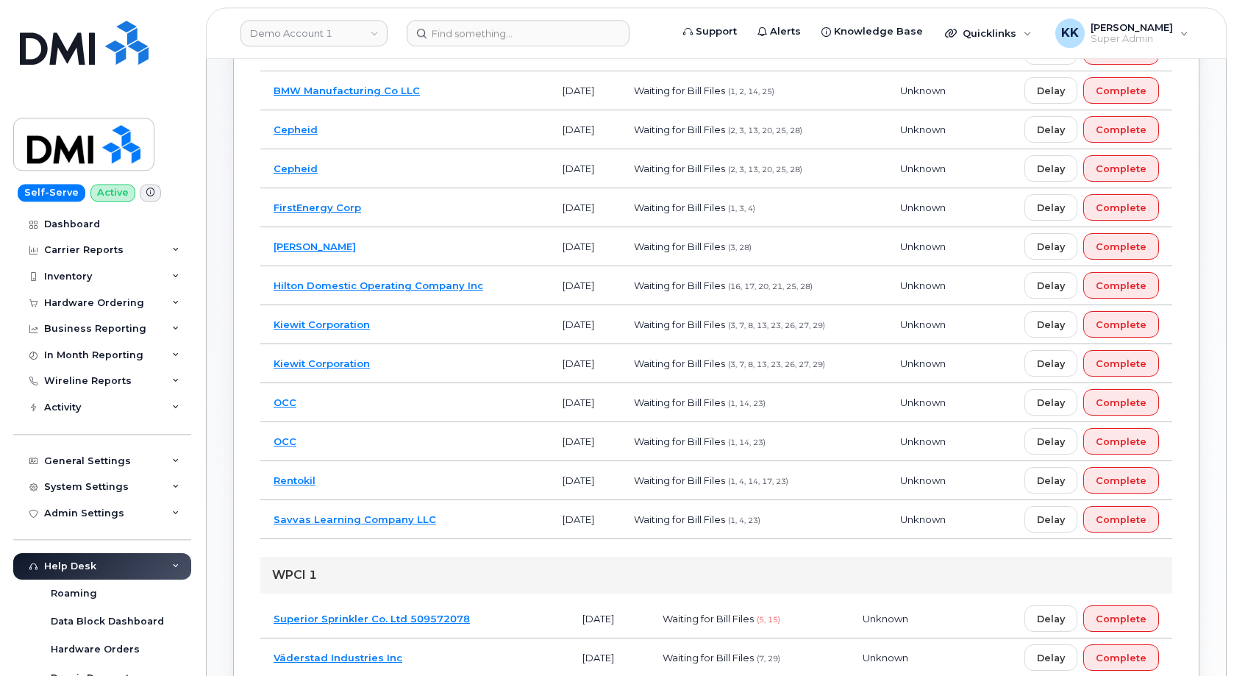
scroll to position [300, 0]
click at [440, 332] on td "Kiewit Corporation" at bounding box center [404, 325] width 289 height 39
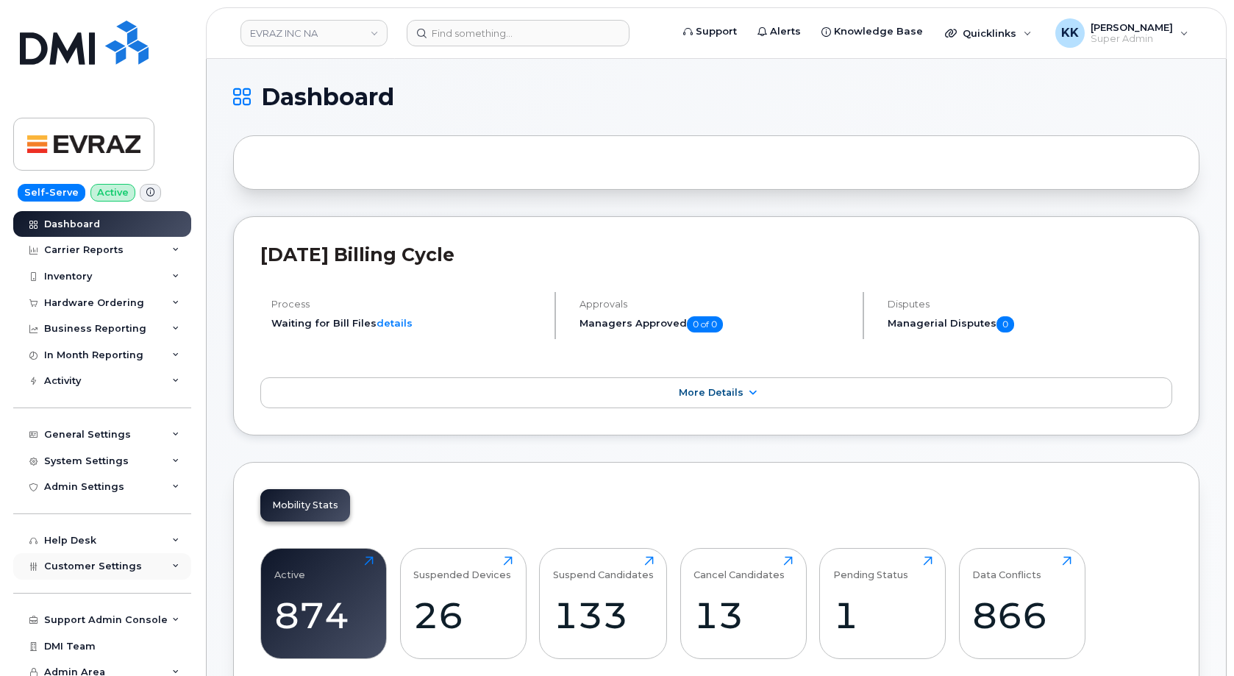
click at [119, 565] on span "Customer Settings" at bounding box center [93, 565] width 98 height 11
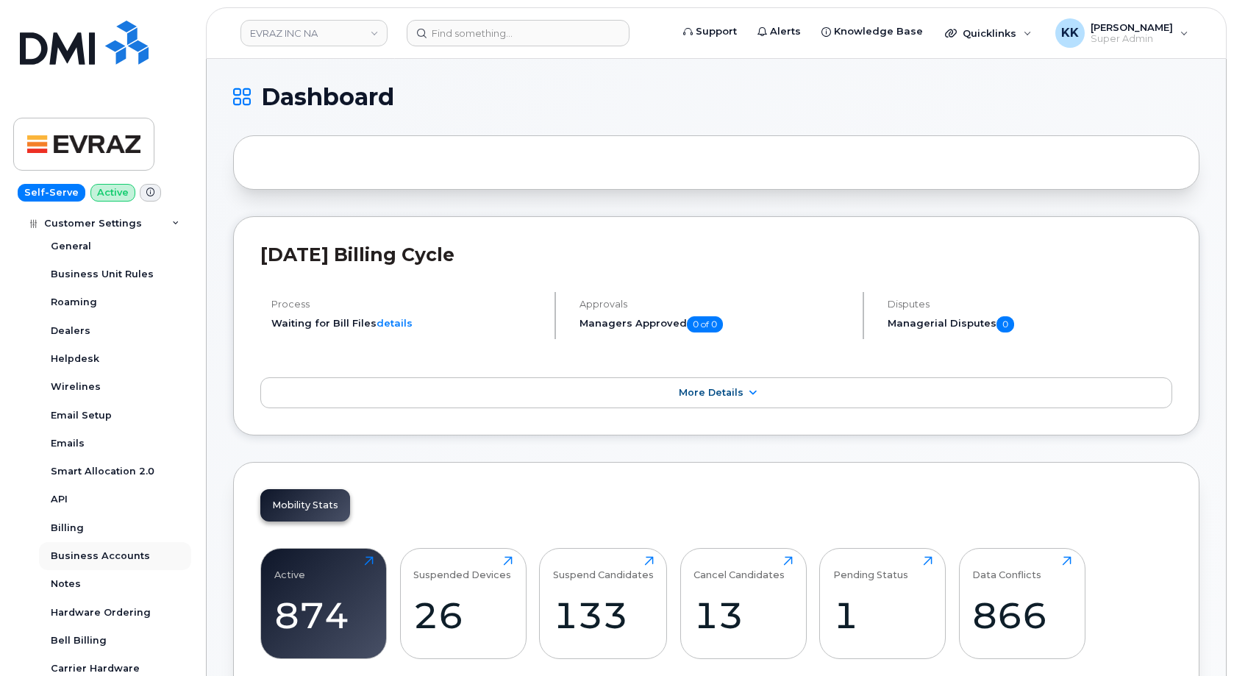
scroll to position [353, 0]
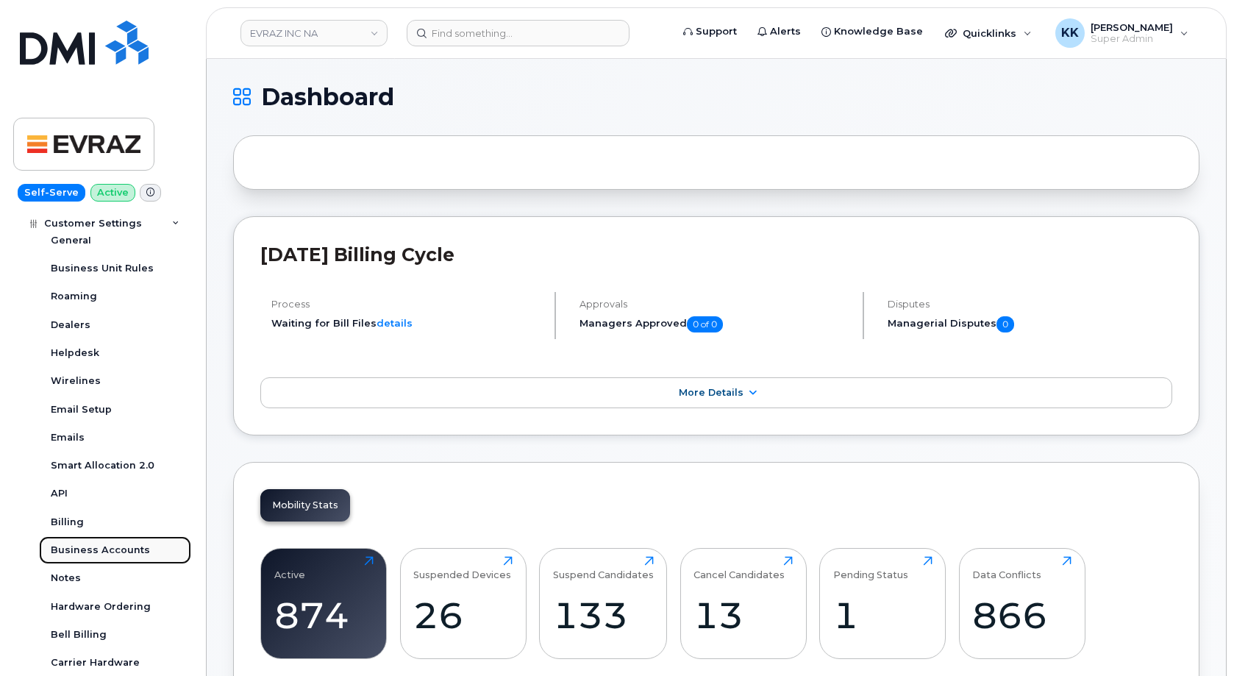
click at [99, 546] on div "Business Accounts" at bounding box center [100, 549] width 99 height 13
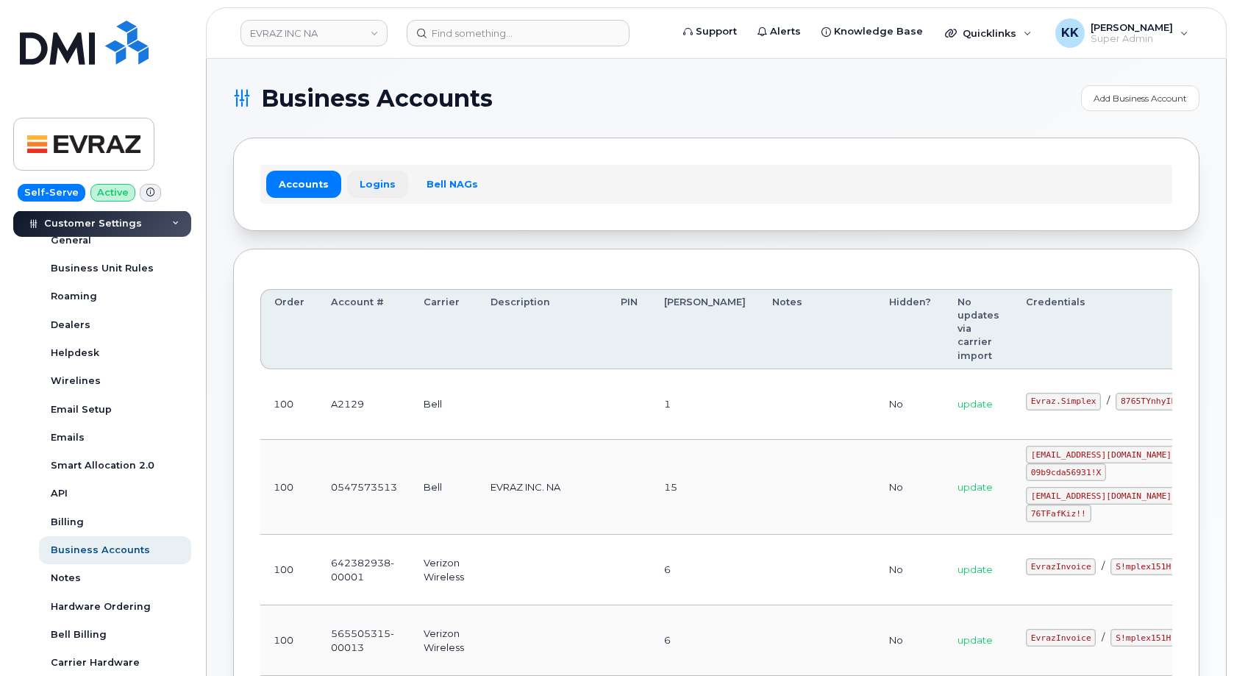
click at [360, 180] on link "Logins" at bounding box center [377, 184] width 61 height 26
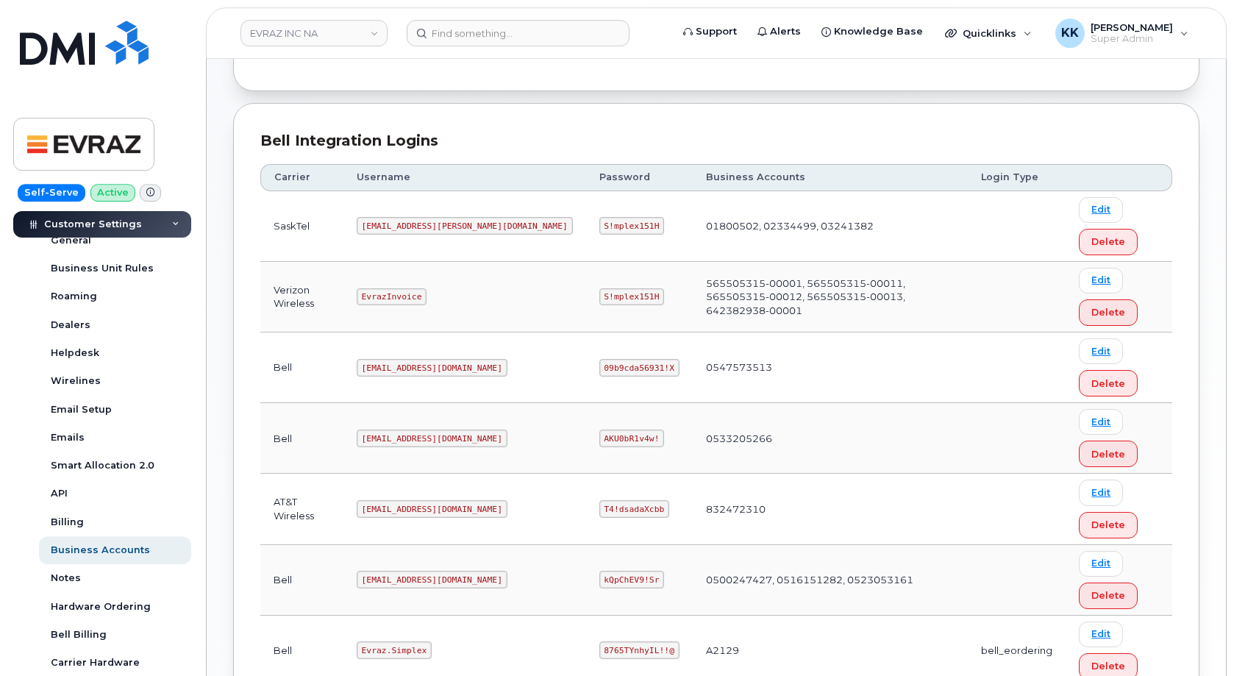
scroll to position [329, 0]
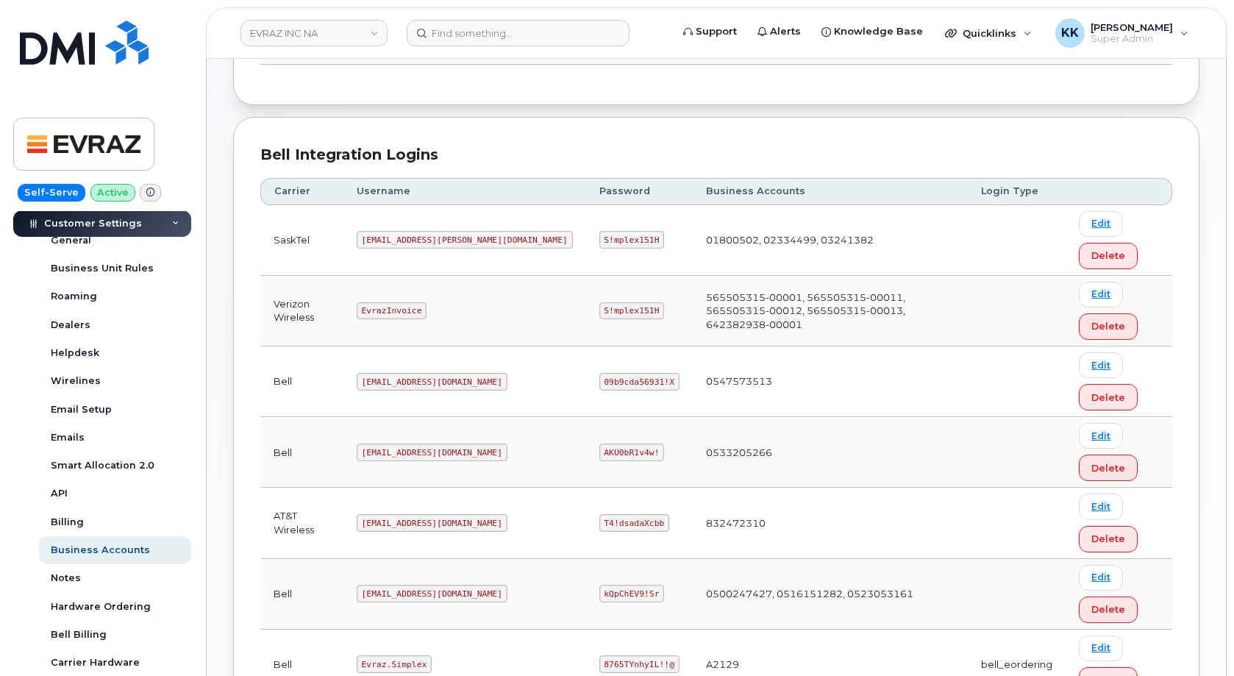
click at [413, 233] on code "phil.lee@myserve.ca" at bounding box center [465, 240] width 216 height 18
click at [413, 234] on code "phil.lee@myserve.ca" at bounding box center [465, 240] width 216 height 18
click at [599, 240] on code "S!mplex151H" at bounding box center [631, 240] width 65 height 18
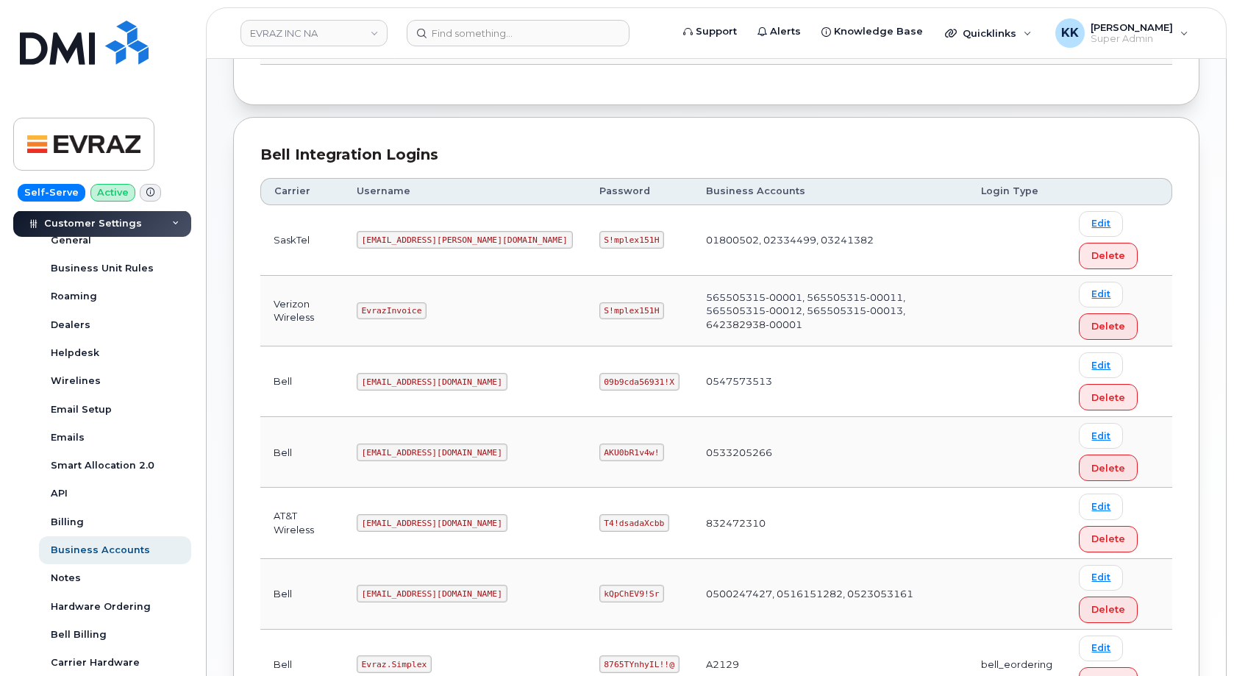
click at [599, 240] on code "S!mplex151H" at bounding box center [631, 240] width 65 height 18
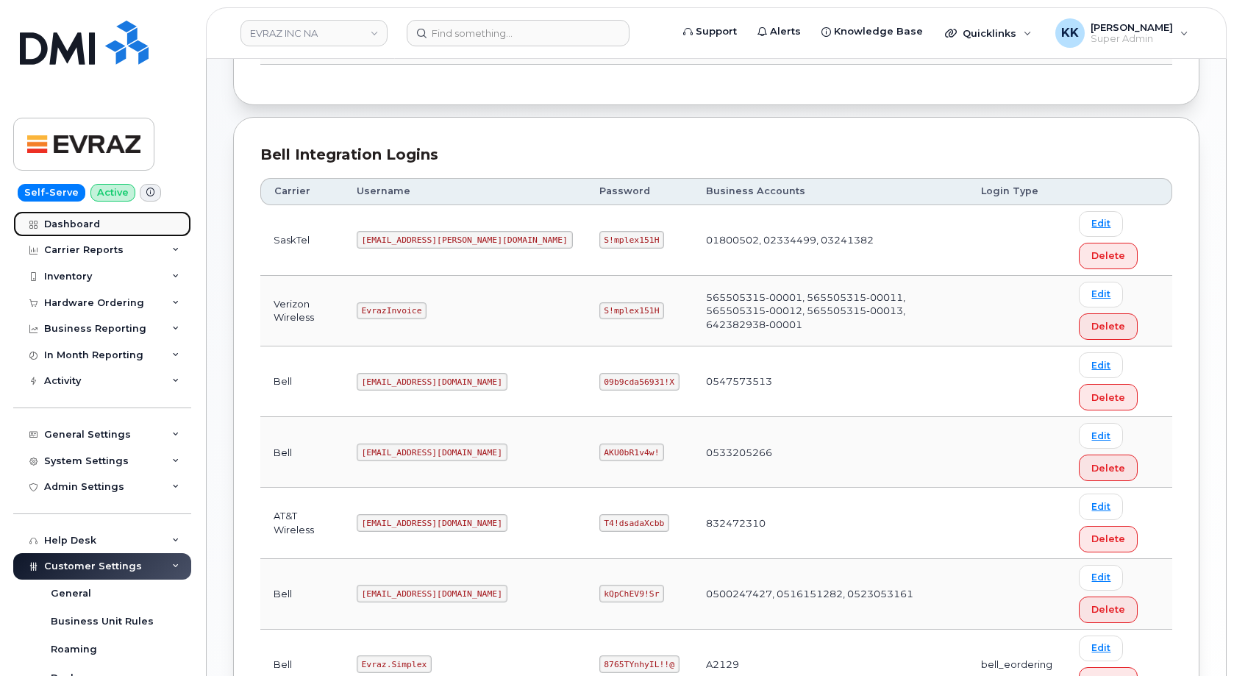
click at [94, 226] on div "Dashboard" at bounding box center [72, 224] width 56 height 12
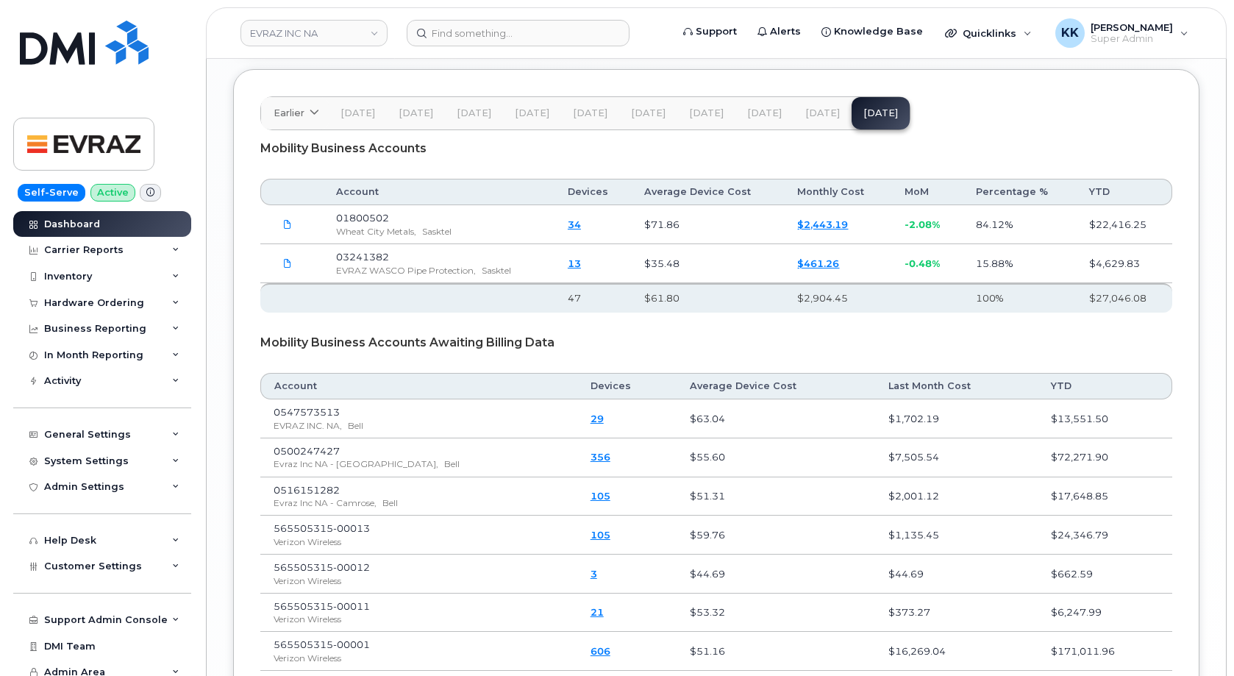
scroll to position [2250, 0]
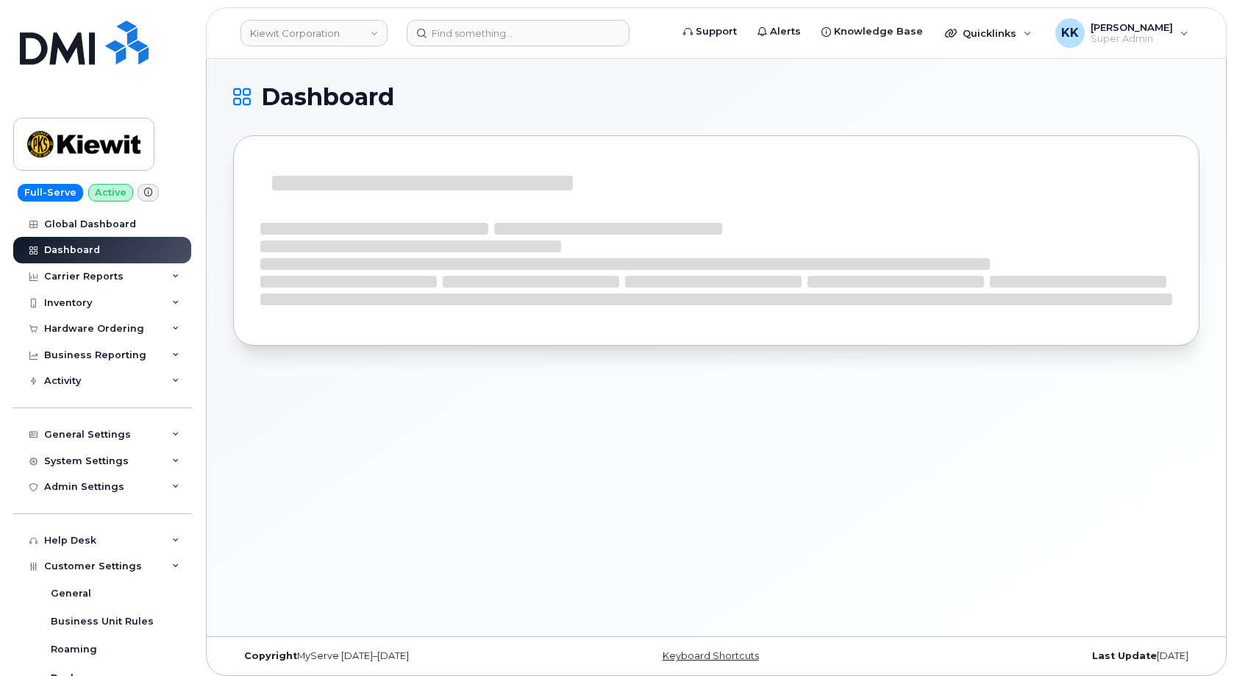
scroll to position [424, 0]
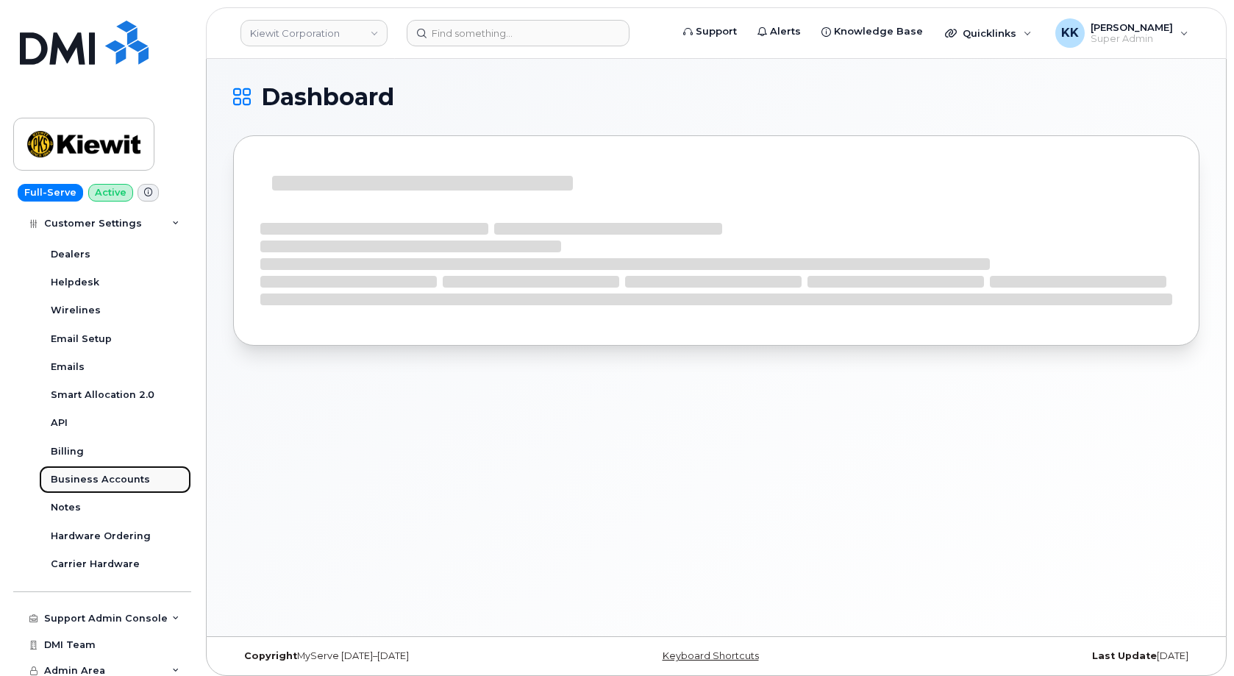
click at [110, 480] on div "Business Accounts" at bounding box center [100, 479] width 99 height 13
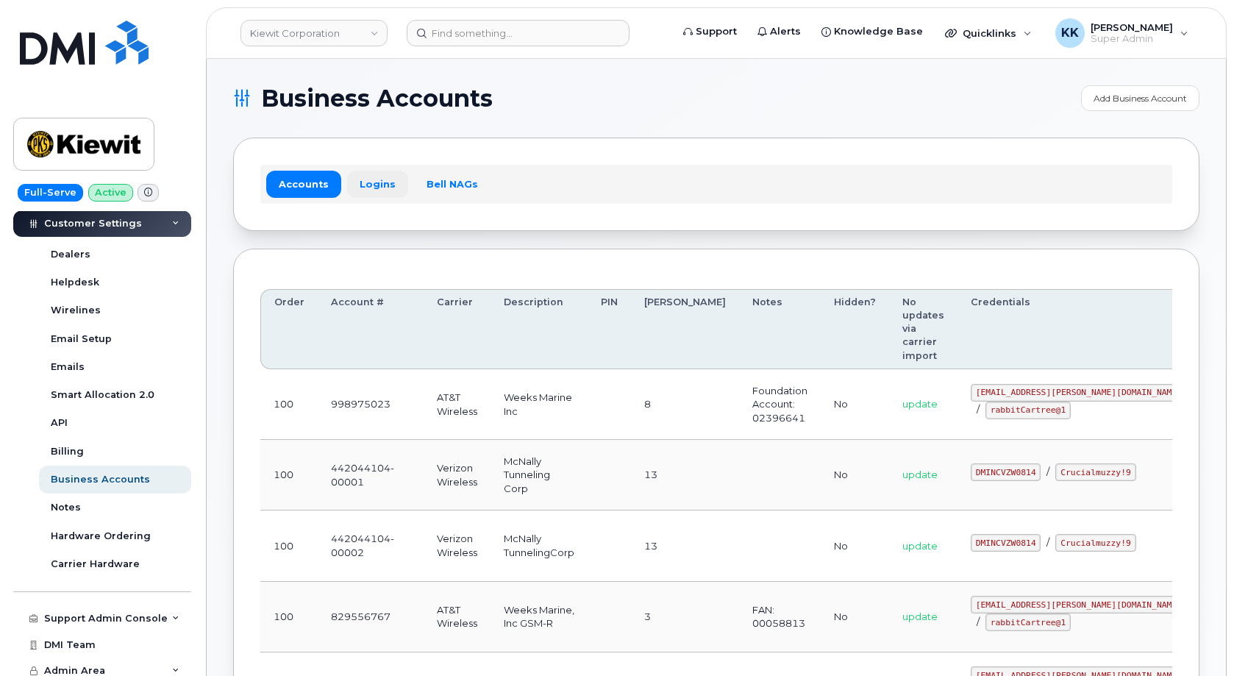
click at [360, 188] on link "Logins" at bounding box center [377, 184] width 61 height 26
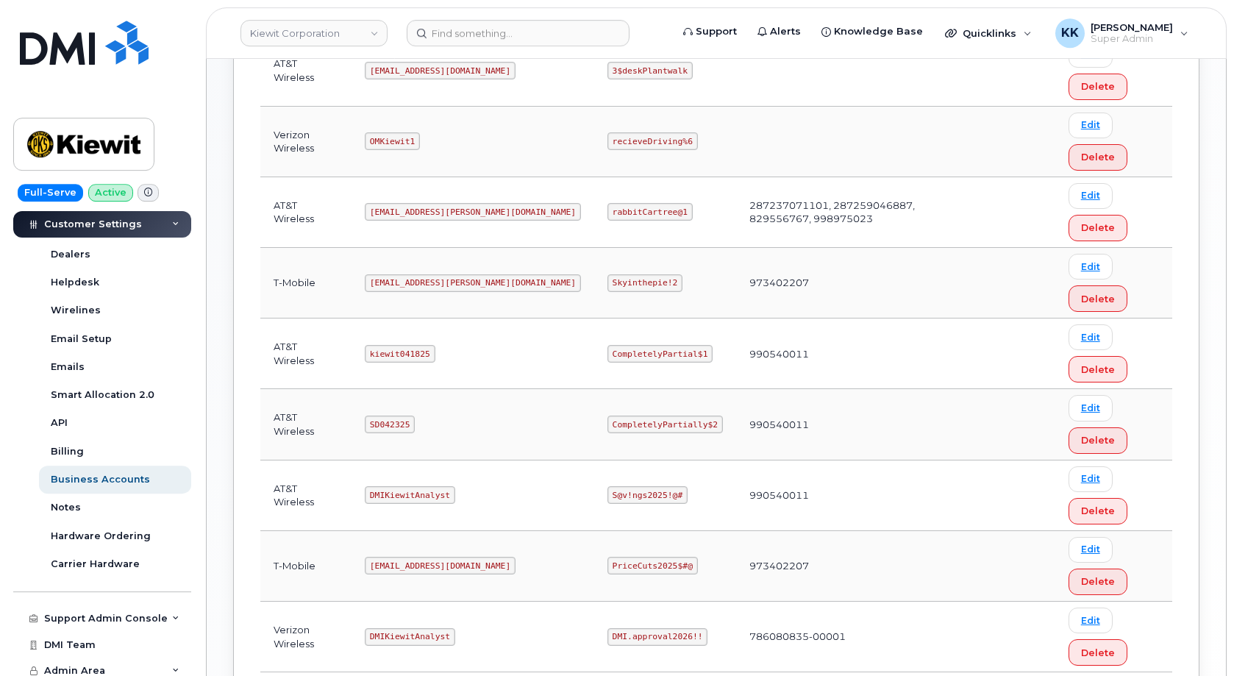
scroll to position [600, 0]
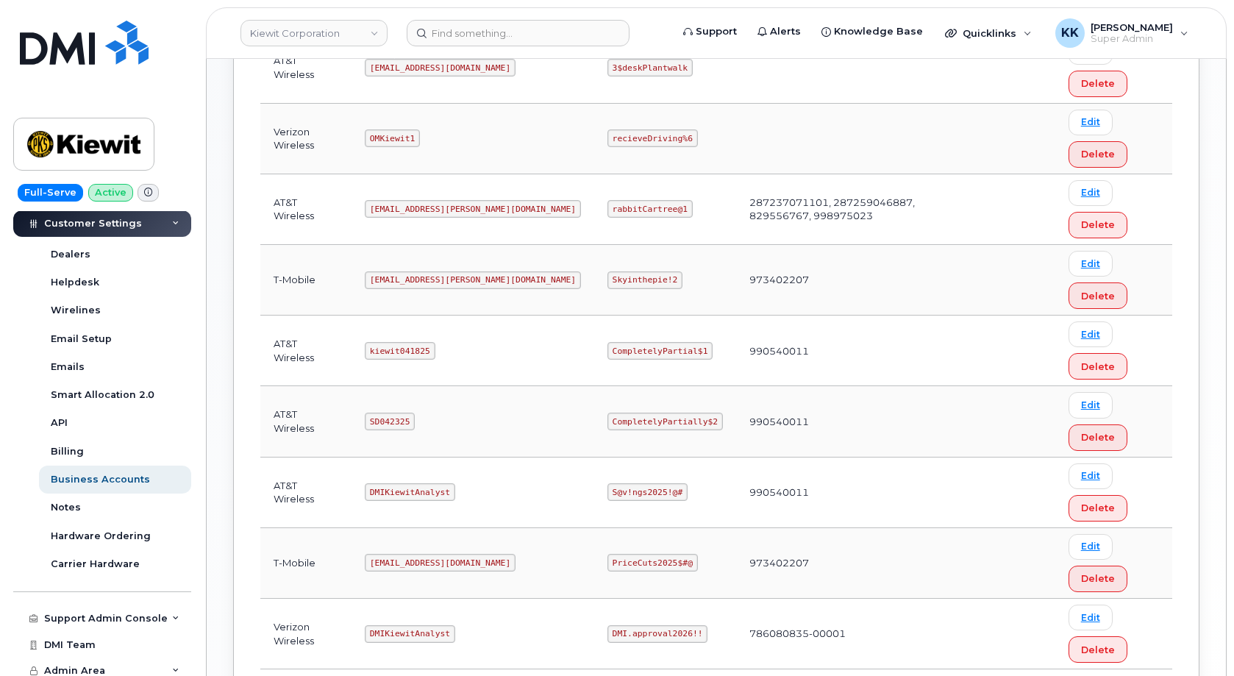
click at [413, 350] on code "kiewit041825" at bounding box center [400, 351] width 70 height 18
click at [633, 351] on code "CompletelyPartial$1" at bounding box center [659, 351] width 105 height 18
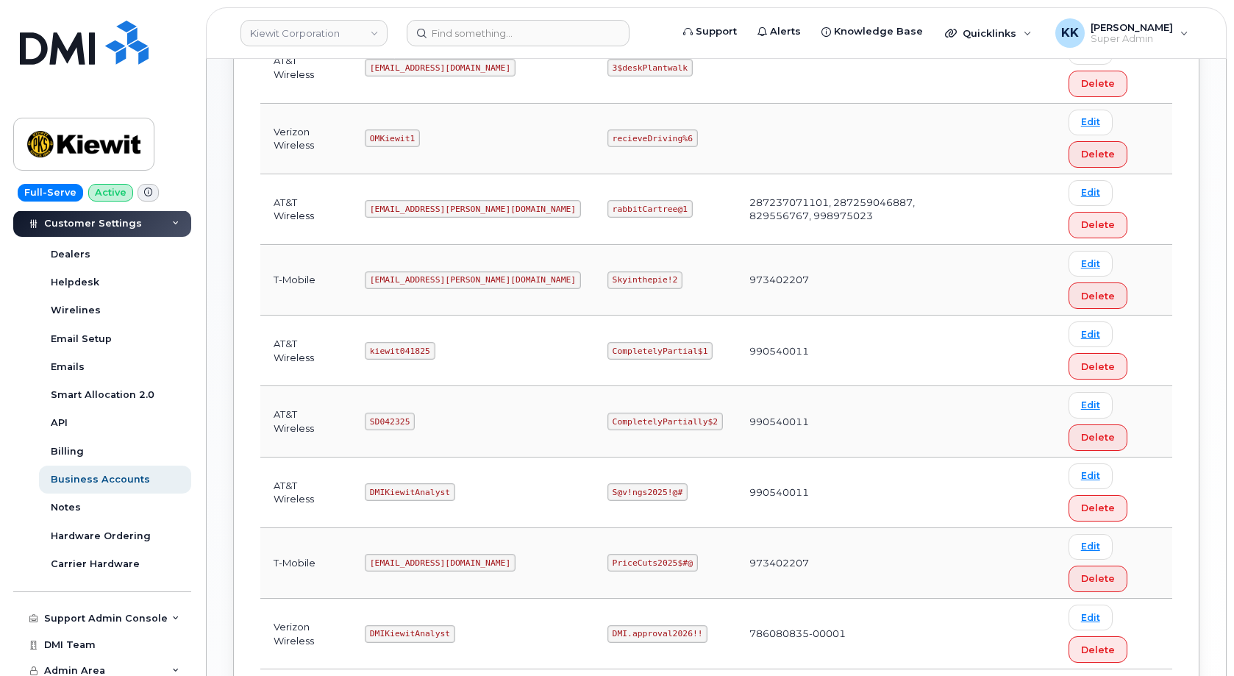
click at [633, 351] on code "CompletelyPartial$1" at bounding box center [659, 351] width 105 height 18
